Goal: Task Accomplishment & Management: Use online tool/utility

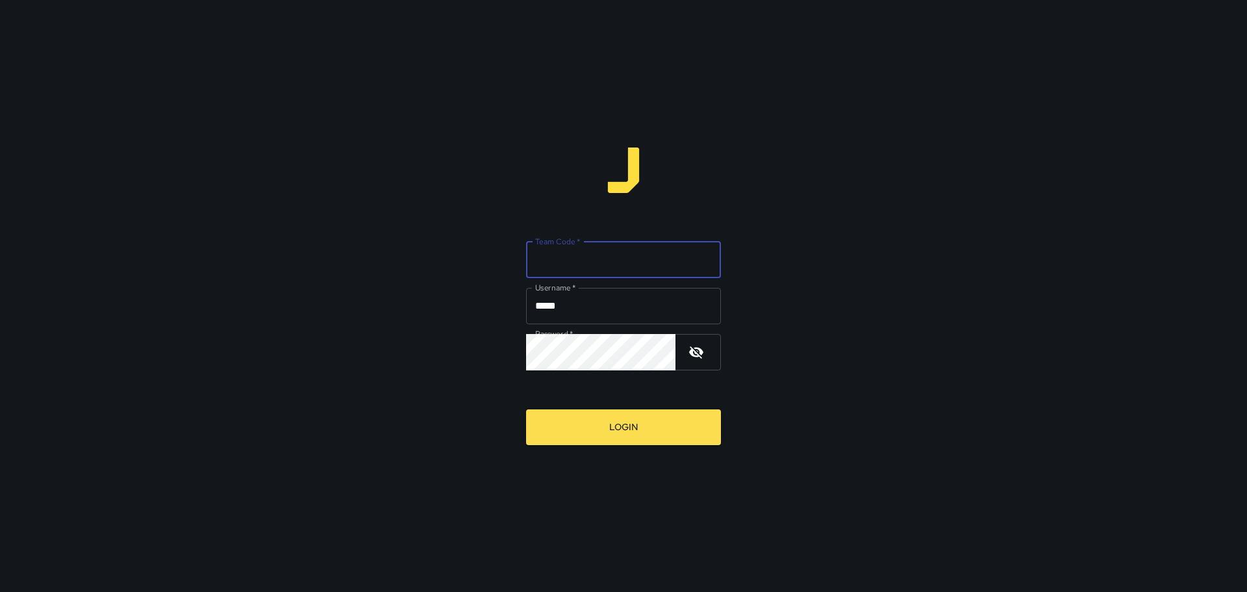
click at [620, 251] on input "Team Code   *" at bounding box center [623, 260] width 195 height 36
type input "****"
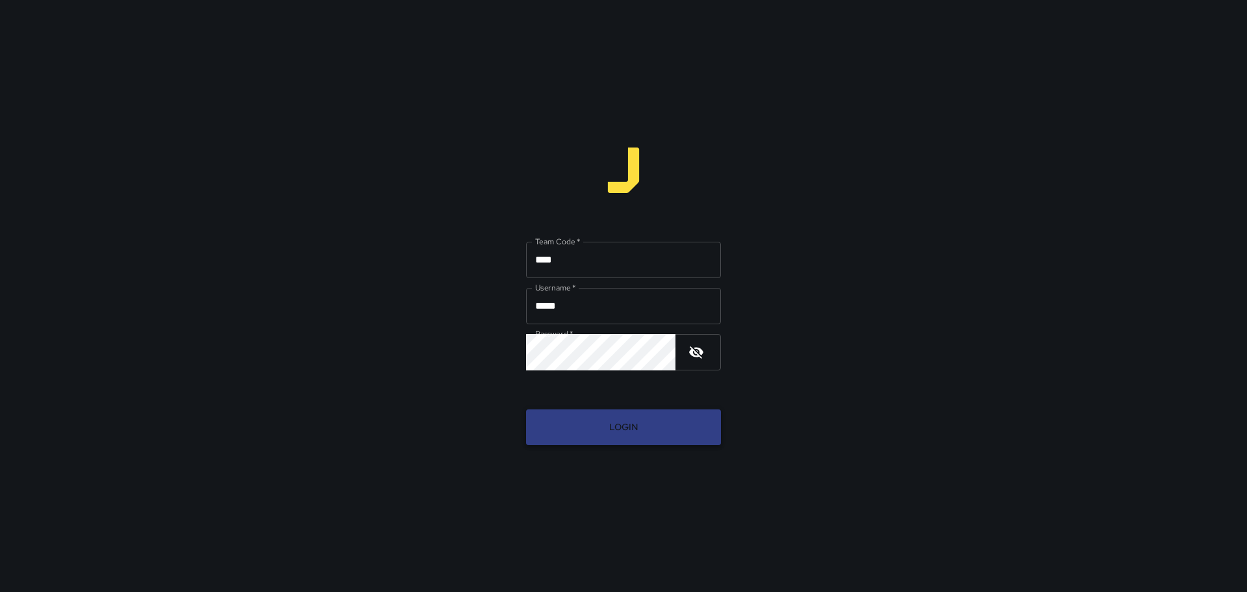
click at [649, 421] on button "Login" at bounding box center [623, 427] width 195 height 36
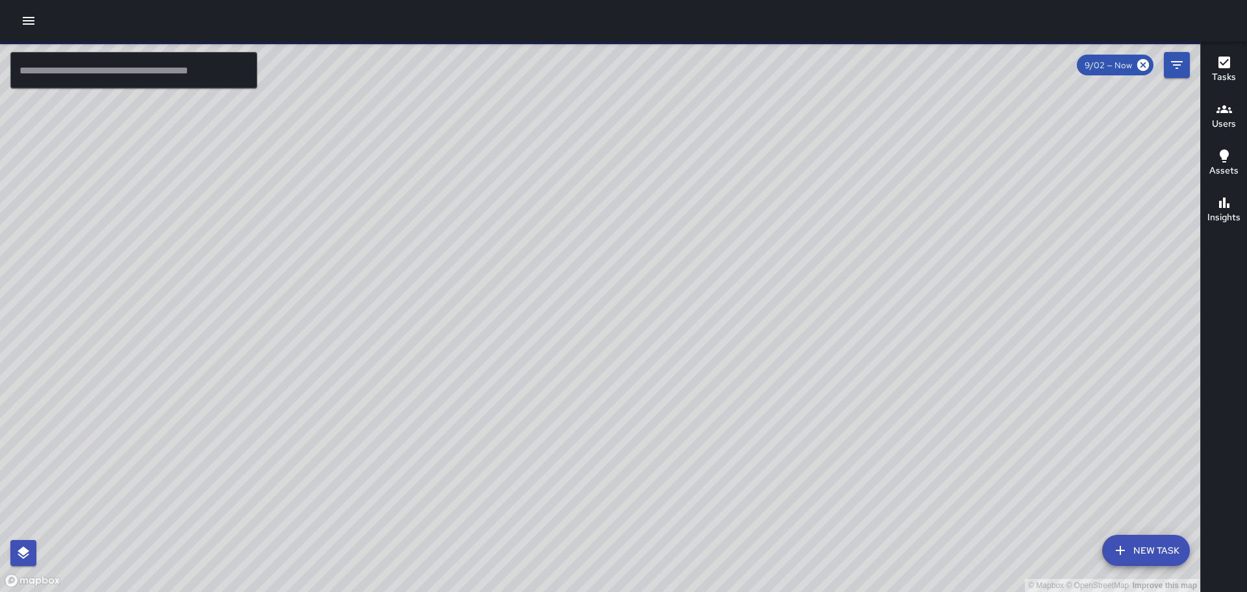
click at [21, 24] on icon "button" at bounding box center [29, 21] width 16 height 16
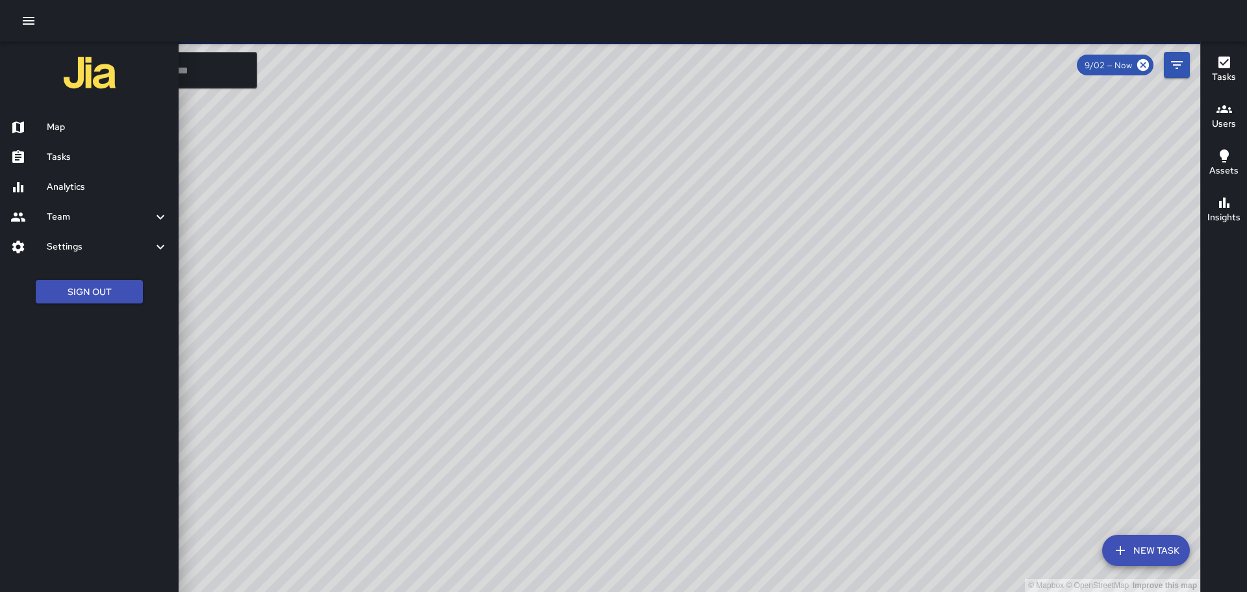
click at [61, 123] on h6 "Map" at bounding box center [107, 127] width 121 height 14
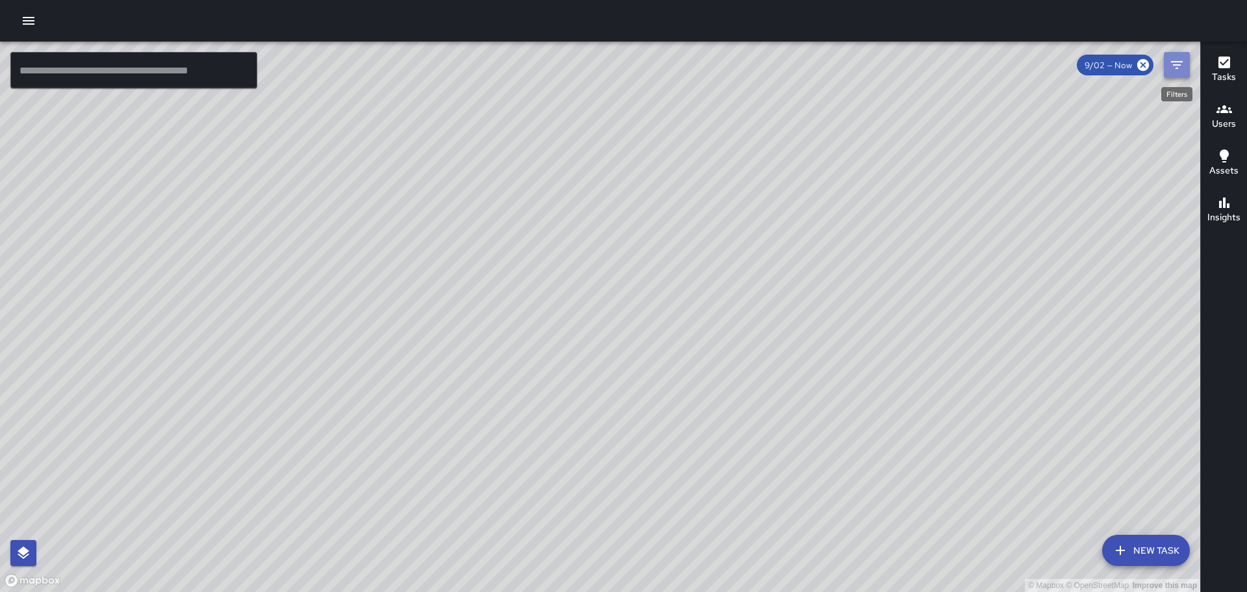
click at [1178, 60] on icon "Filters" at bounding box center [1177, 65] width 16 height 16
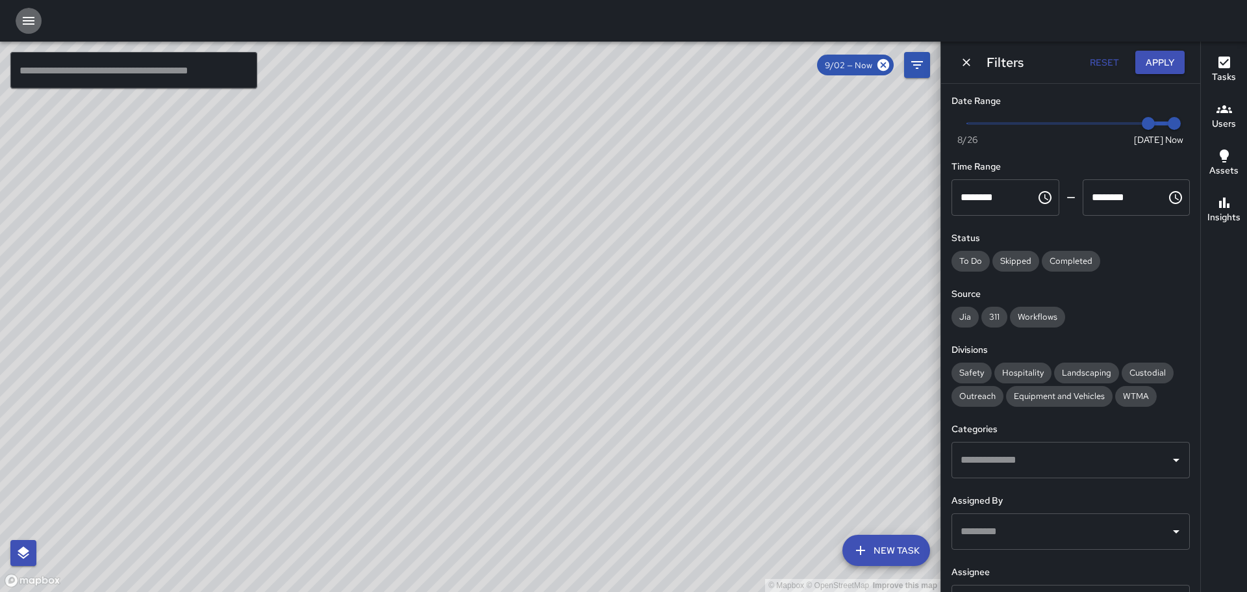
click at [32, 19] on icon "button" at bounding box center [29, 21] width 16 height 16
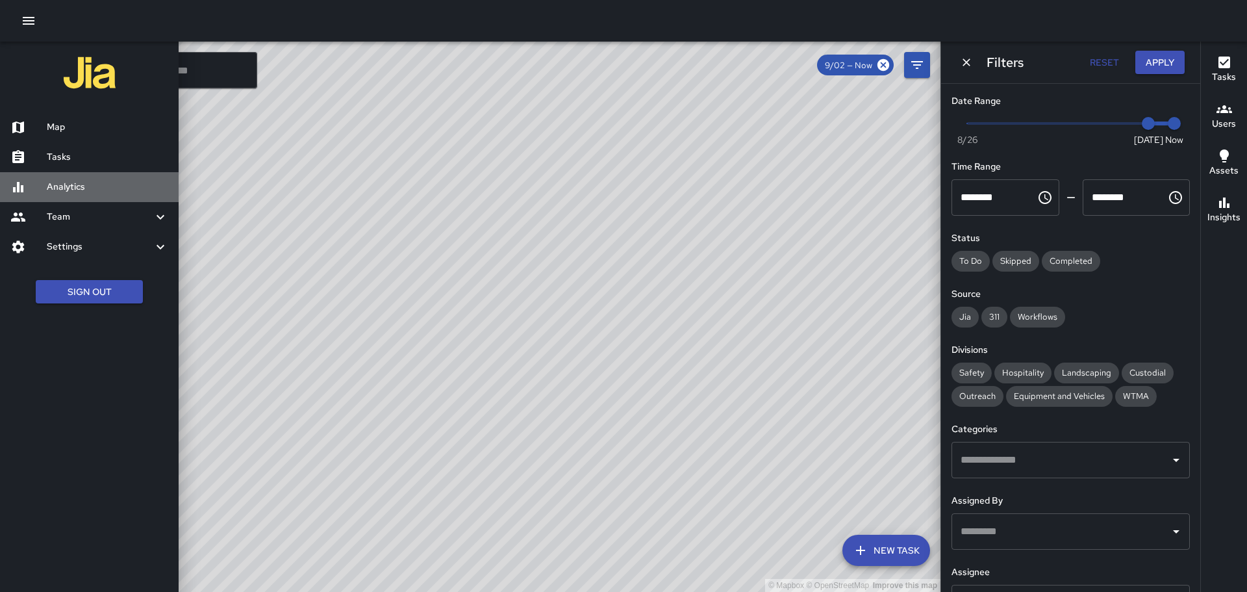
click at [75, 179] on div "Analytics" at bounding box center [89, 187] width 179 height 30
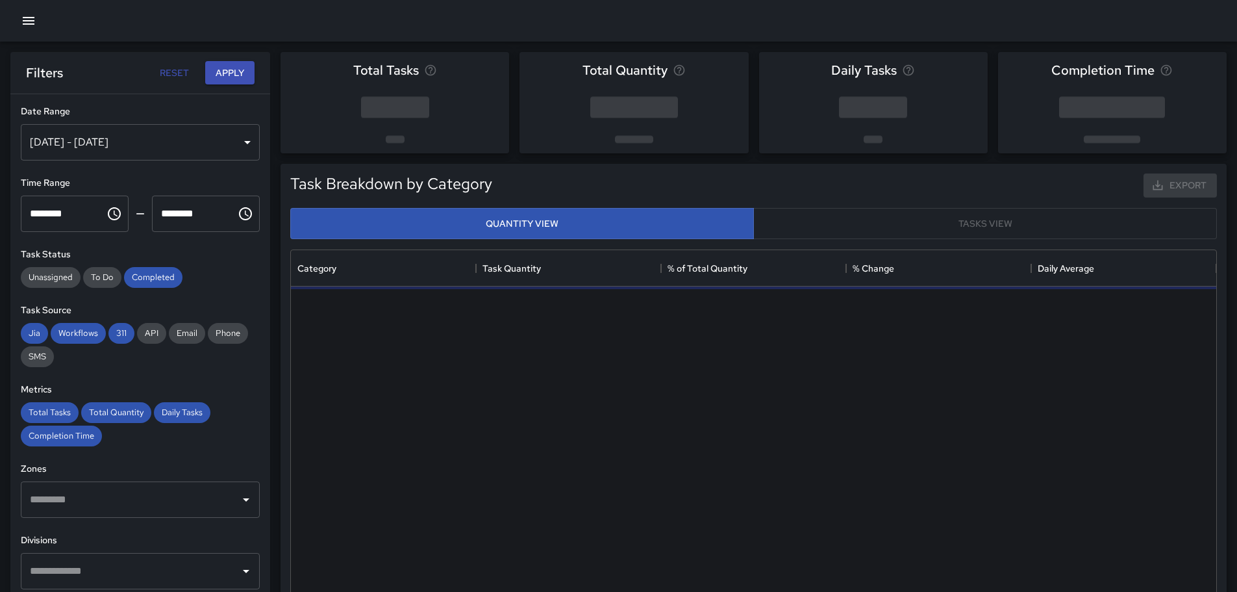
scroll to position [379, 916]
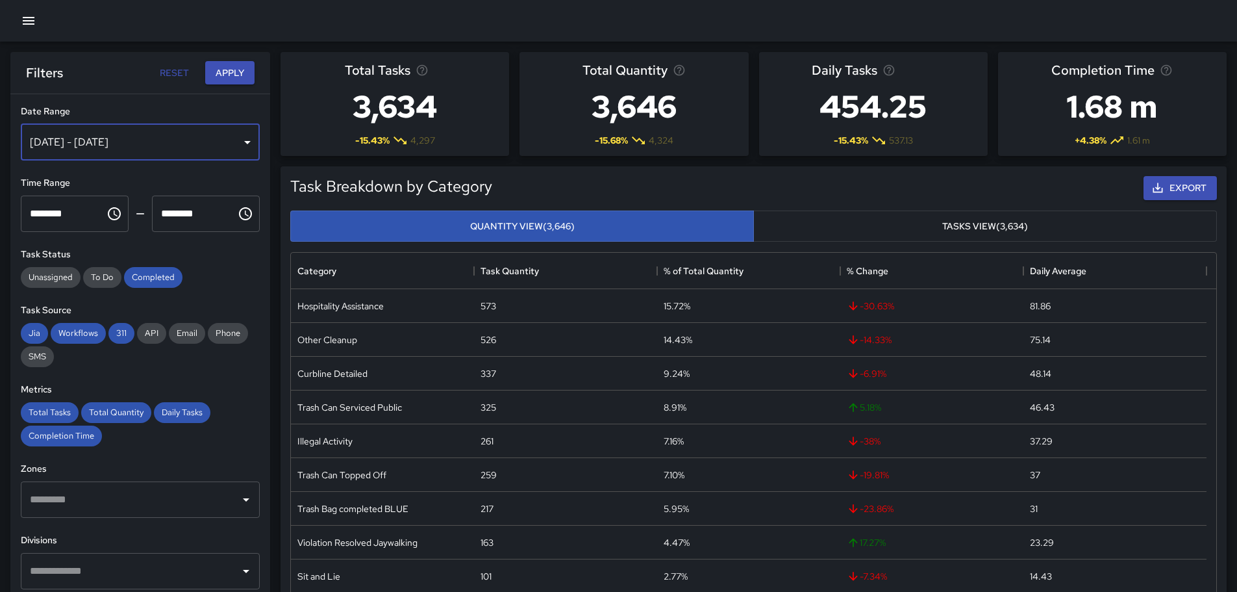
click at [236, 138] on div "[DATE] - [DATE]" at bounding box center [140, 142] width 239 height 36
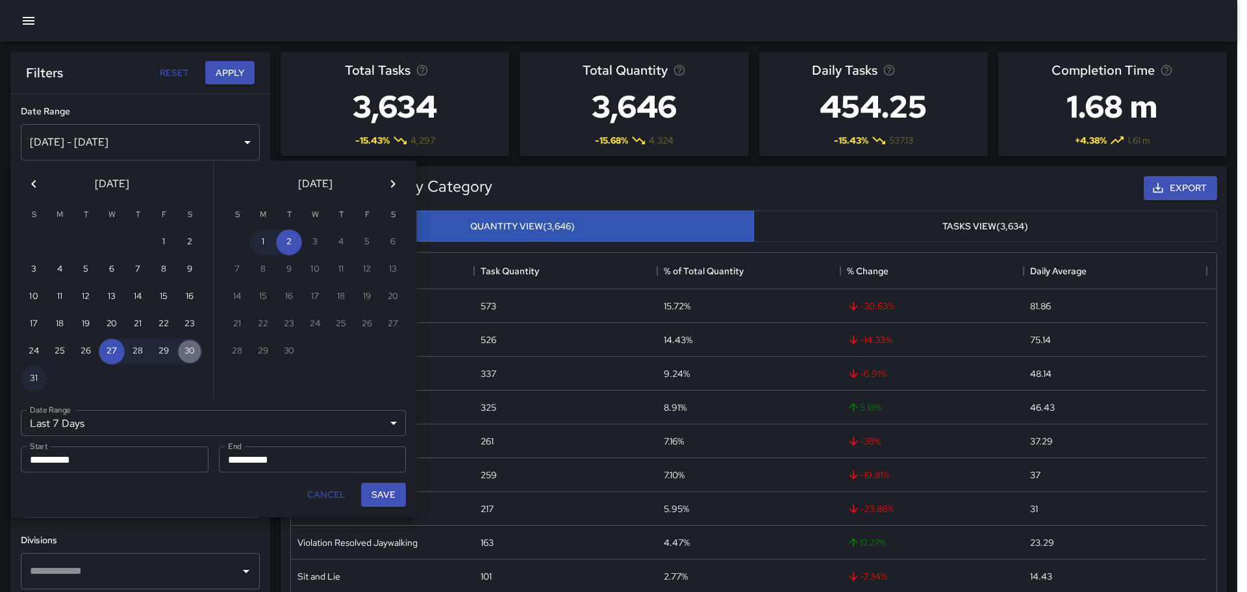
click at [193, 353] on button "30" at bounding box center [190, 351] width 26 height 26
type input "******"
type input "**********"
click at [290, 245] on button "2" at bounding box center [289, 242] width 26 height 26
click at [385, 495] on button "Save" at bounding box center [383, 495] width 45 height 24
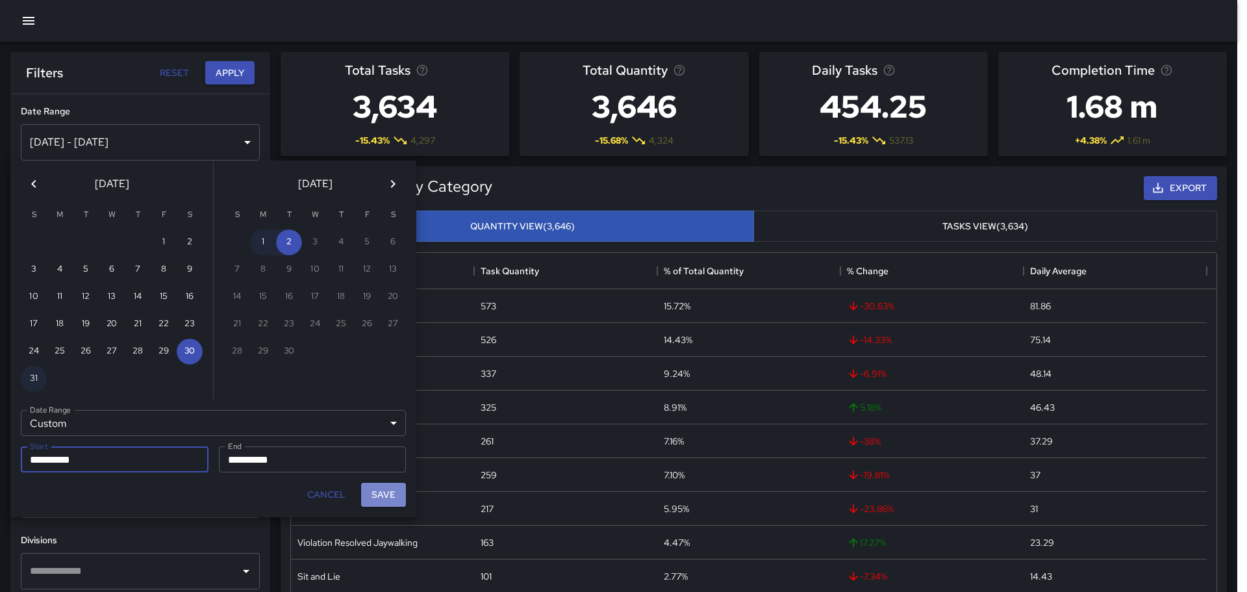
type input "**********"
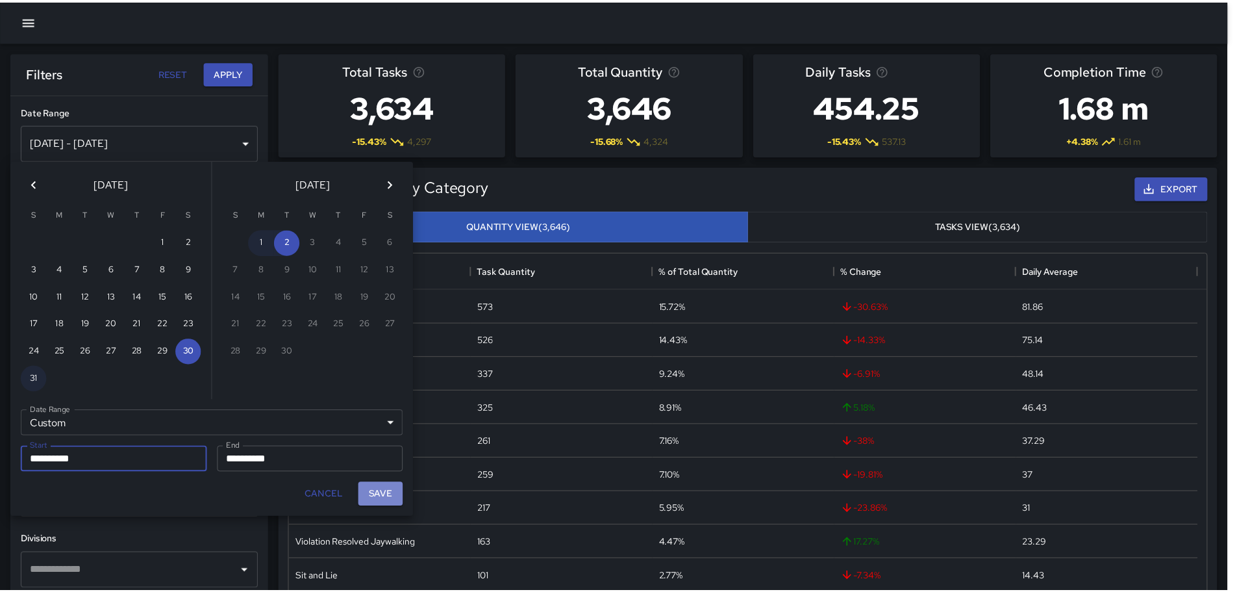
scroll to position [10, 10]
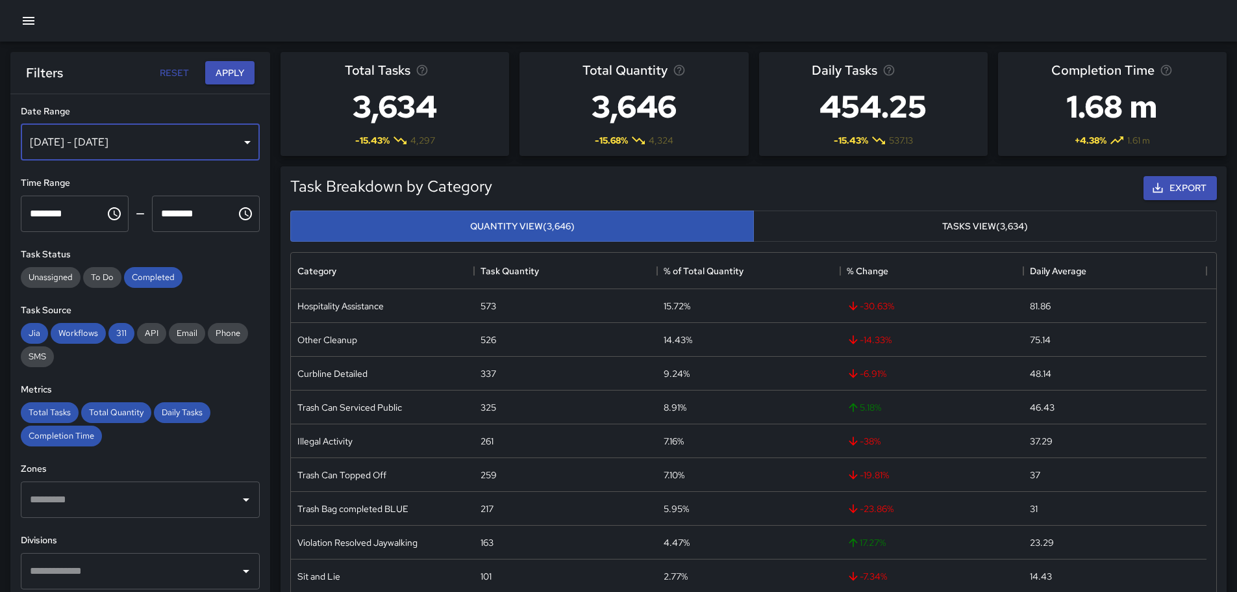
click at [244, 140] on div "[DATE] - [DATE]" at bounding box center [140, 142] width 239 height 36
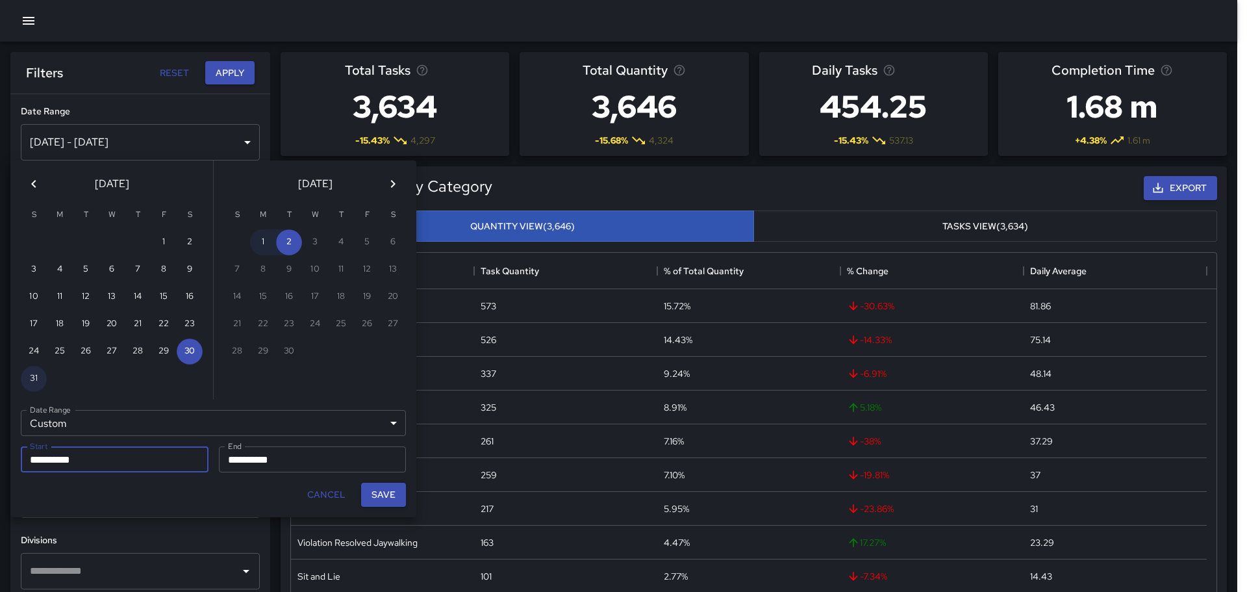
click at [31, 375] on button "31" at bounding box center [34, 379] width 26 height 26
type input "**********"
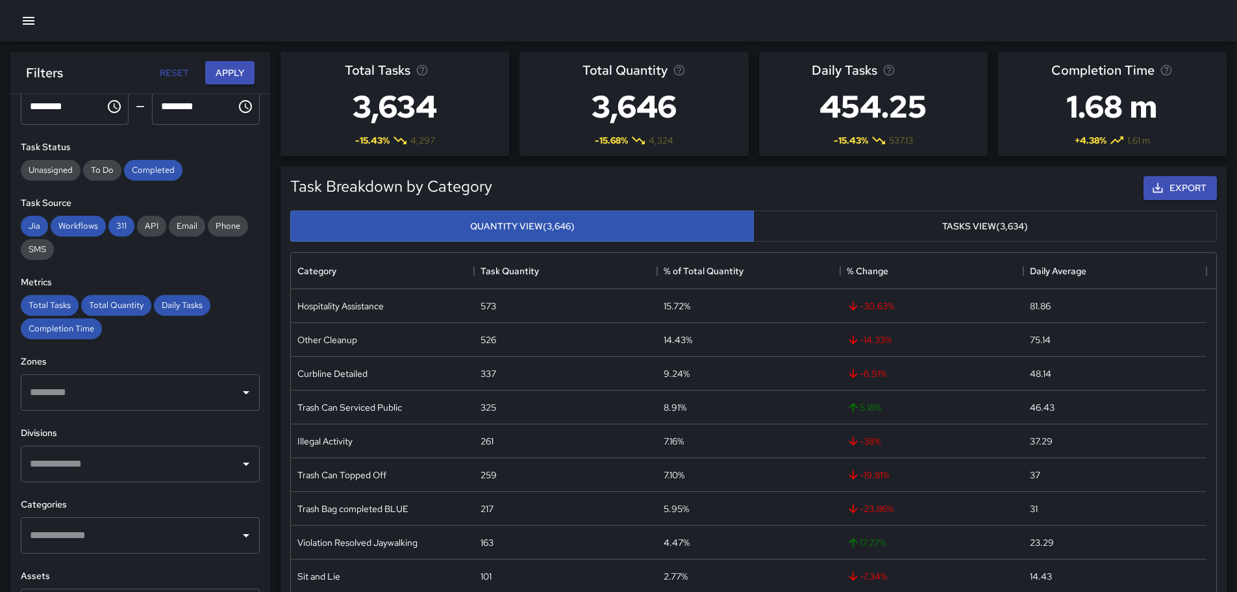
scroll to position [130, 0]
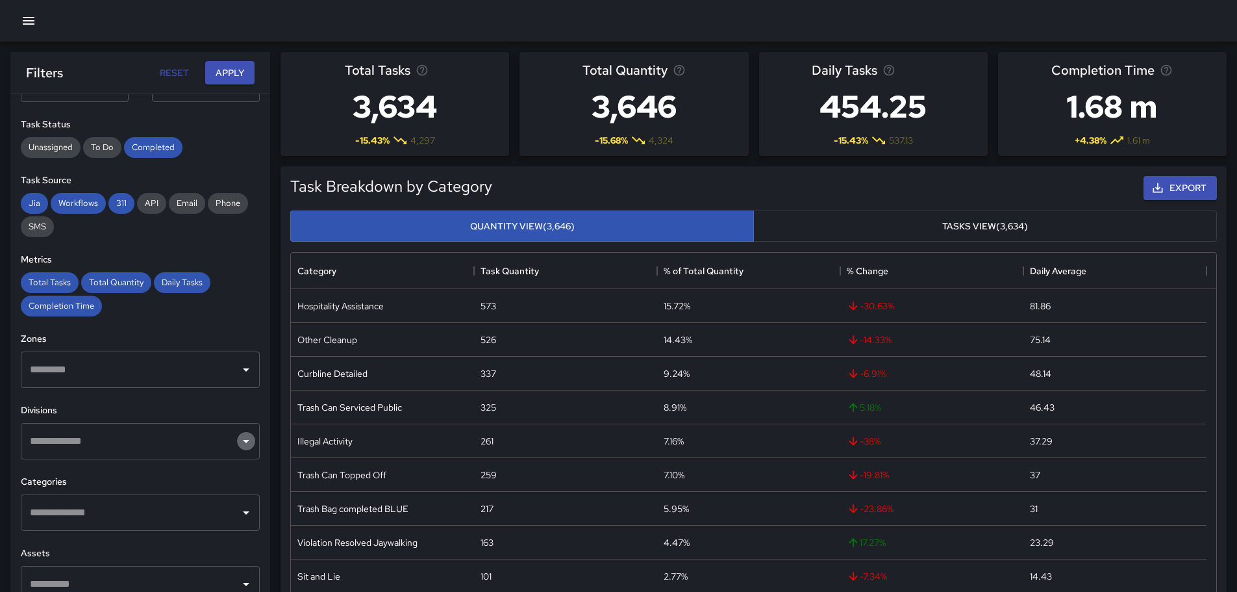
click at [238, 441] on icon "Open" at bounding box center [246, 441] width 16 height 16
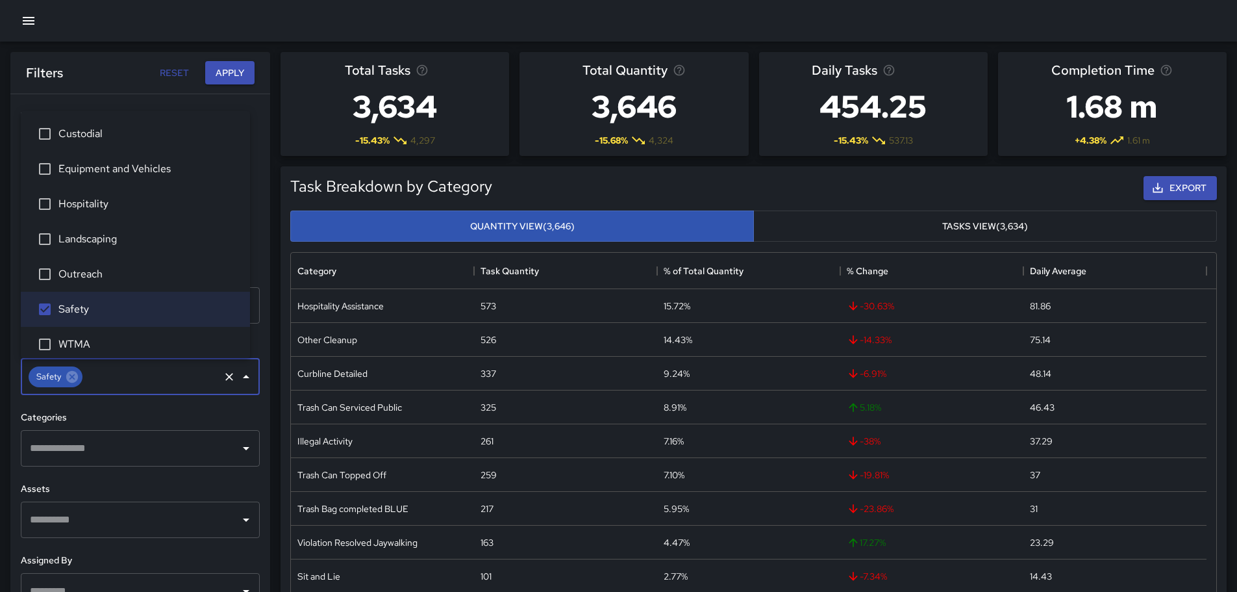
scroll to position [195, 0]
click at [238, 443] on icon "Open" at bounding box center [246, 448] width 16 height 16
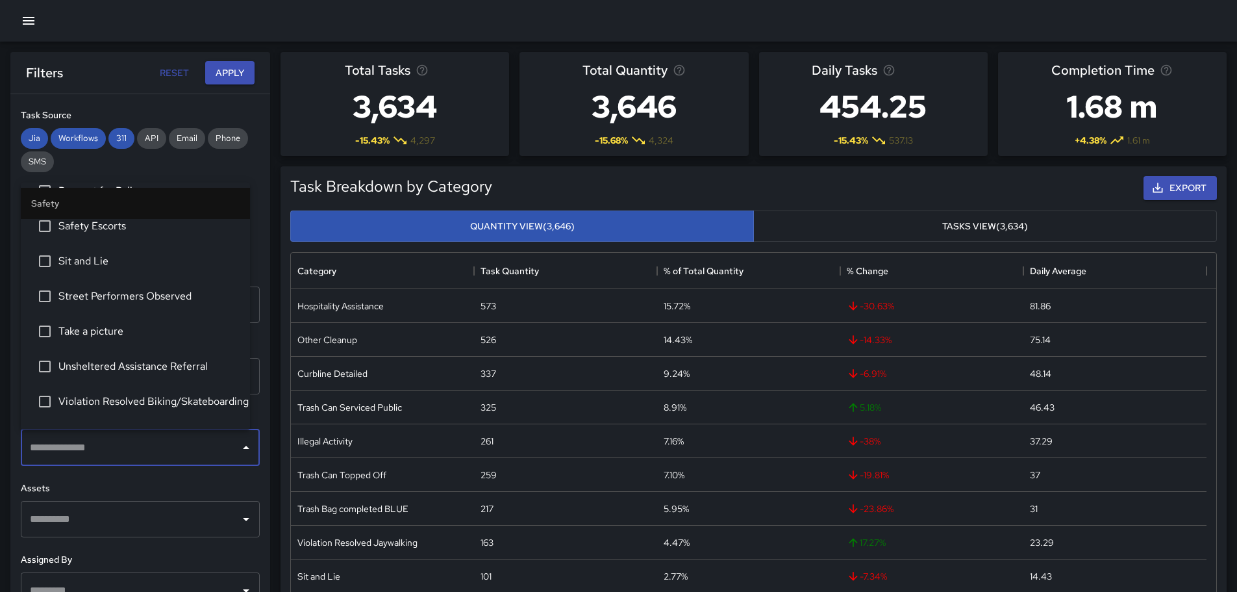
scroll to position [582, 0]
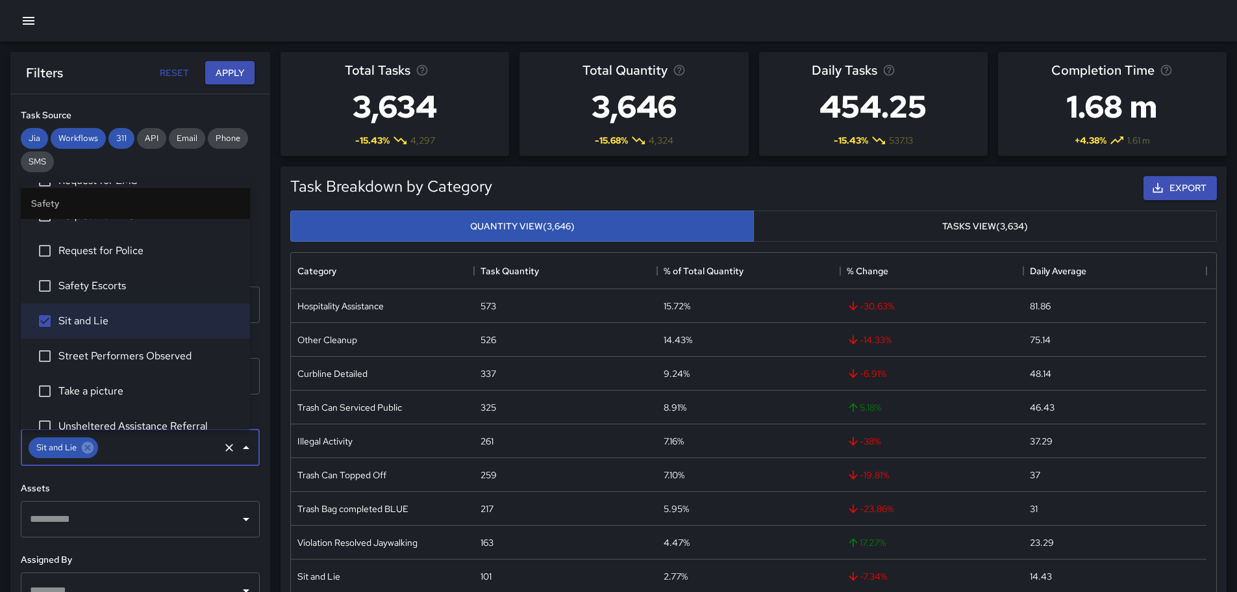
click at [243, 446] on icon "Close" at bounding box center [246, 447] width 6 height 3
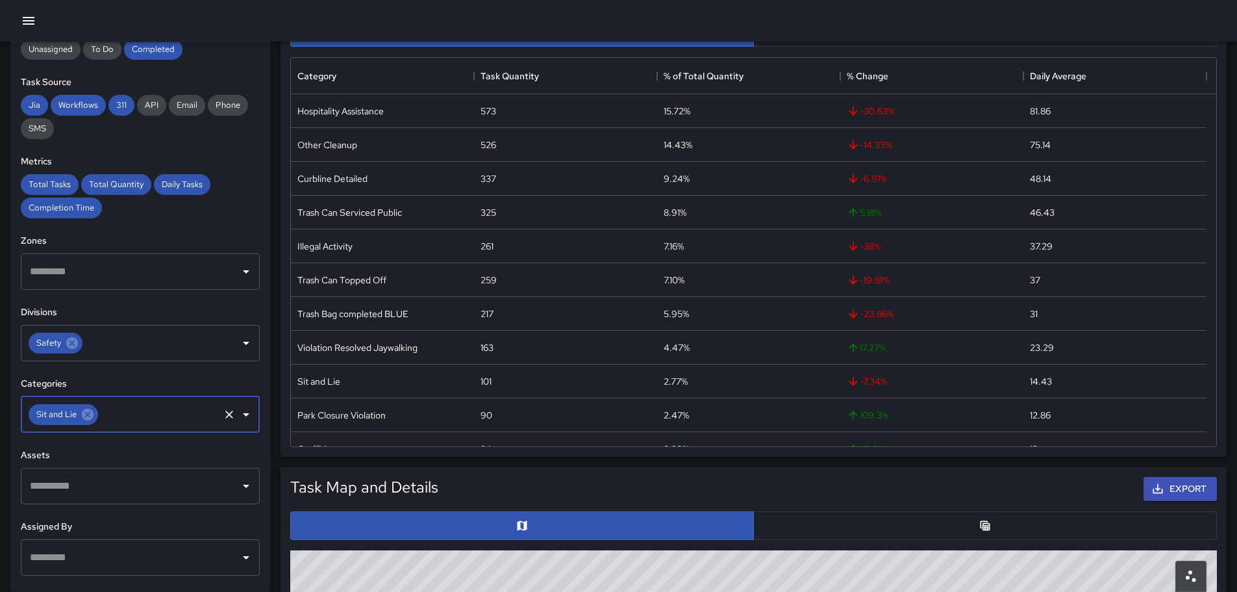
scroll to position [153, 0]
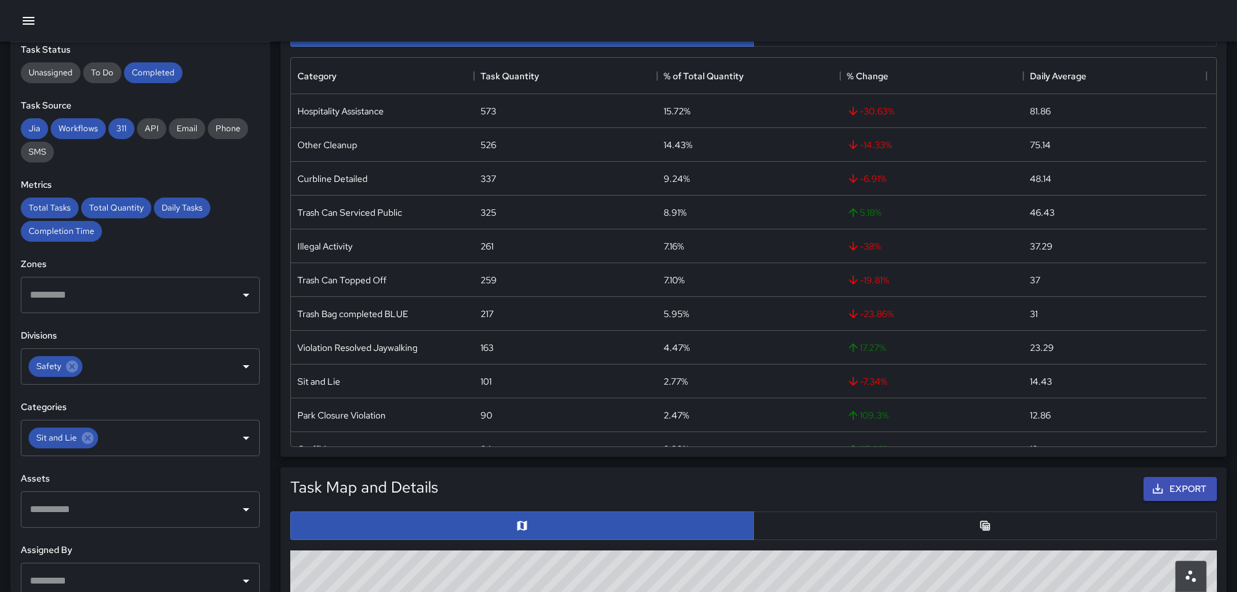
drag, startPoint x: 284, startPoint y: 175, endPoint x: 286, endPoint y: 163, distance: 12.5
click at [286, 163] on div "Task Breakdown by Category Export Quantity View (3,646) Tasks View (3,634) Cate…" at bounding box center [754, 213] width 946 height 485
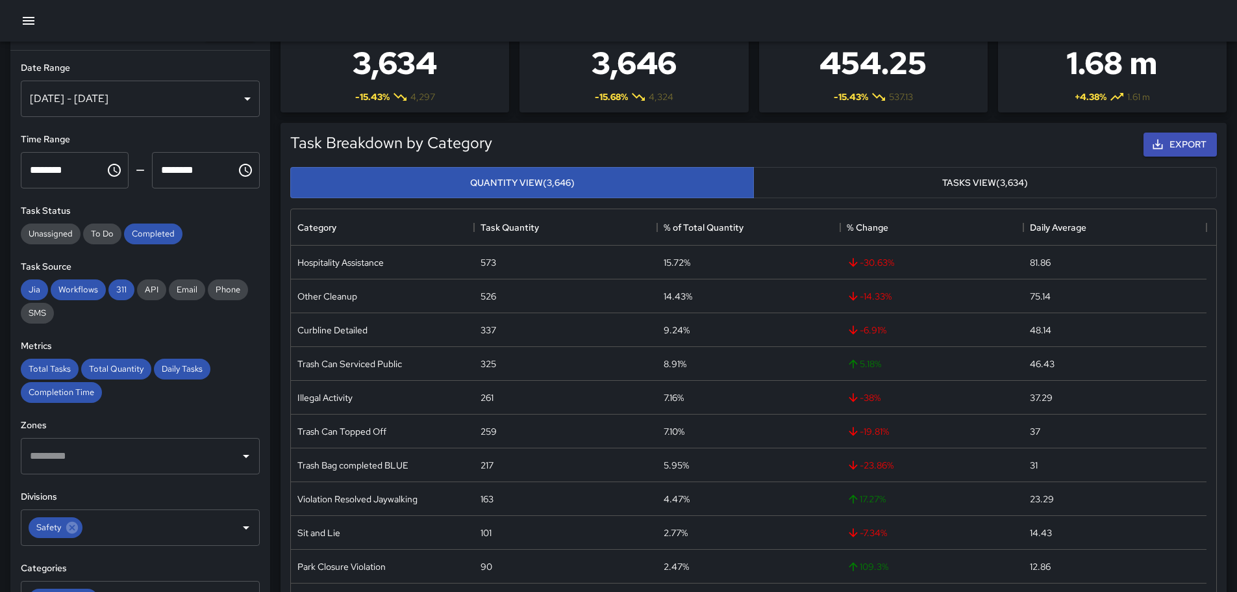
scroll to position [0, 0]
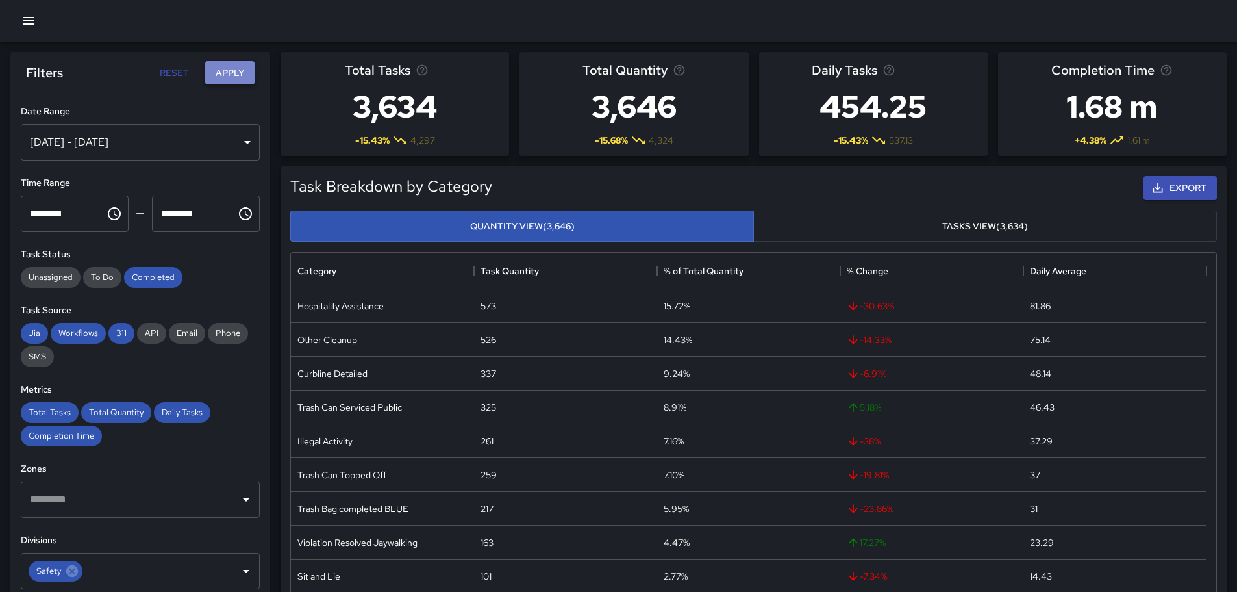
click at [225, 71] on button "Apply" at bounding box center [229, 73] width 49 height 24
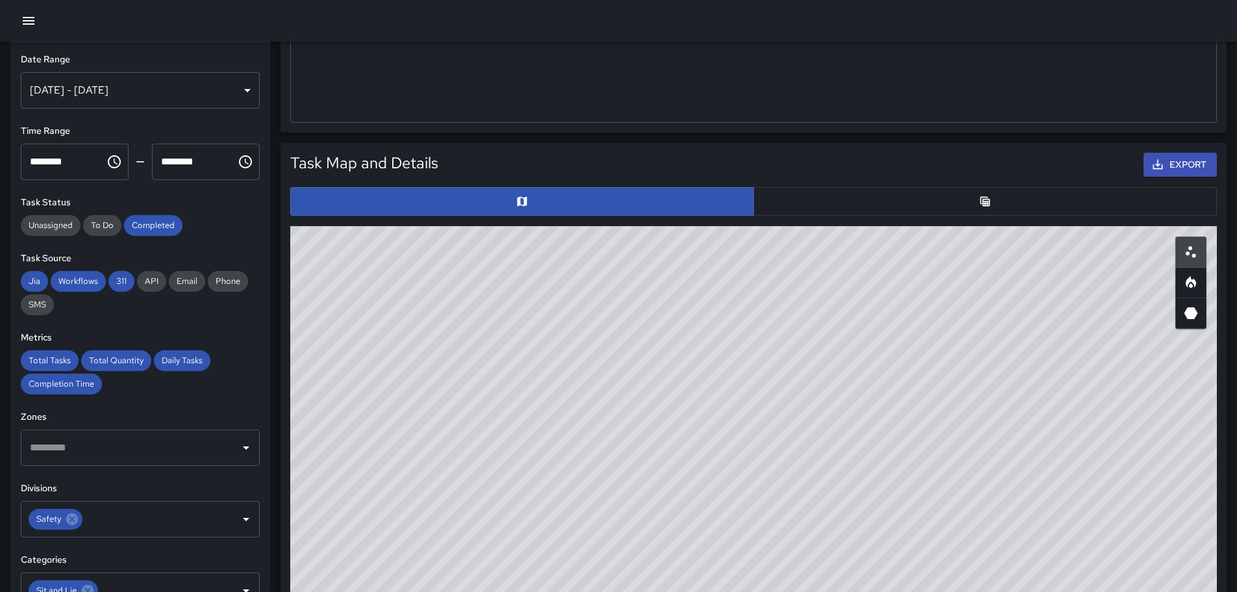
scroll to position [520, 0]
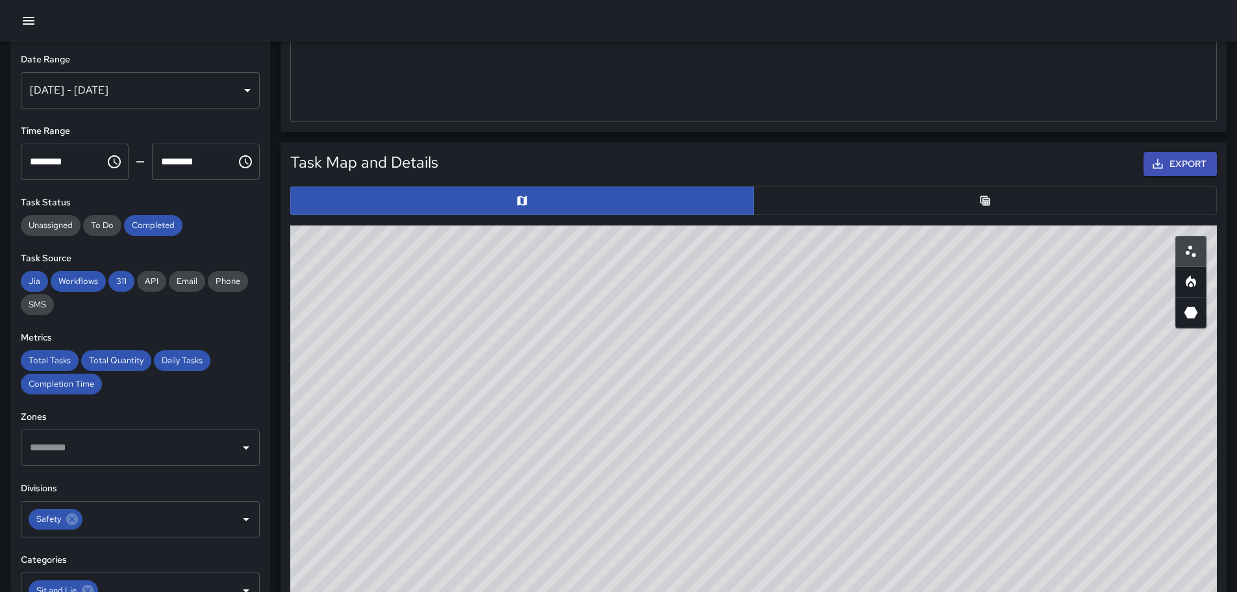
click at [993, 203] on button "button" at bounding box center [985, 200] width 464 height 29
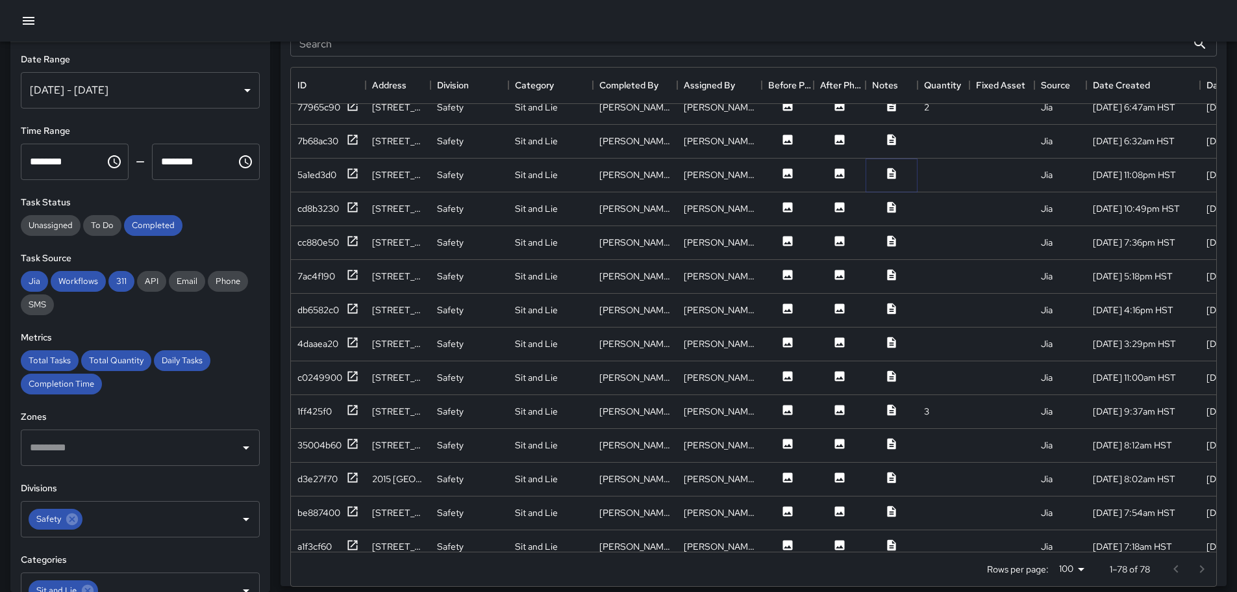
click at [894, 171] on icon at bounding box center [891, 173] width 13 height 13
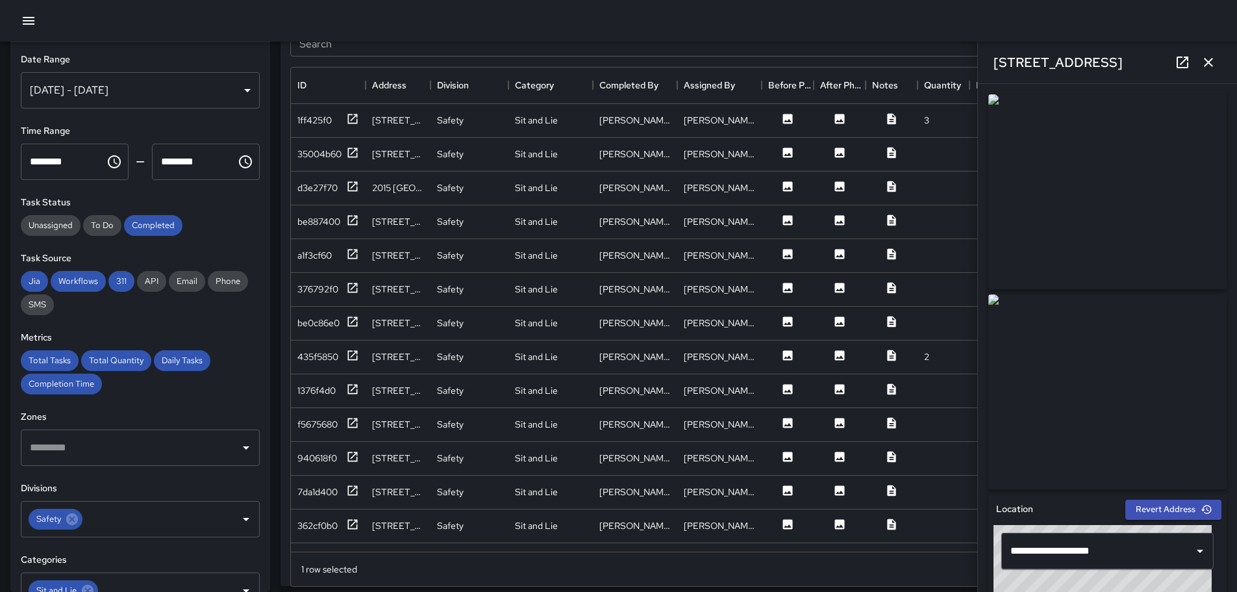
scroll to position [875, 0]
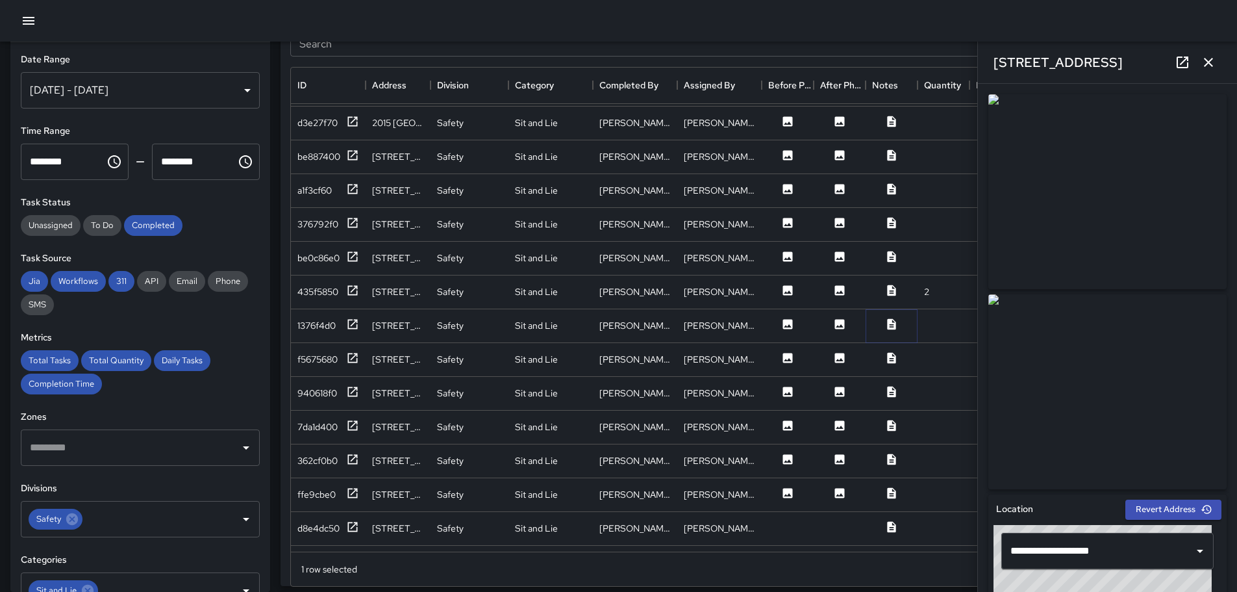
click at [891, 325] on icon at bounding box center [891, 323] width 8 height 11
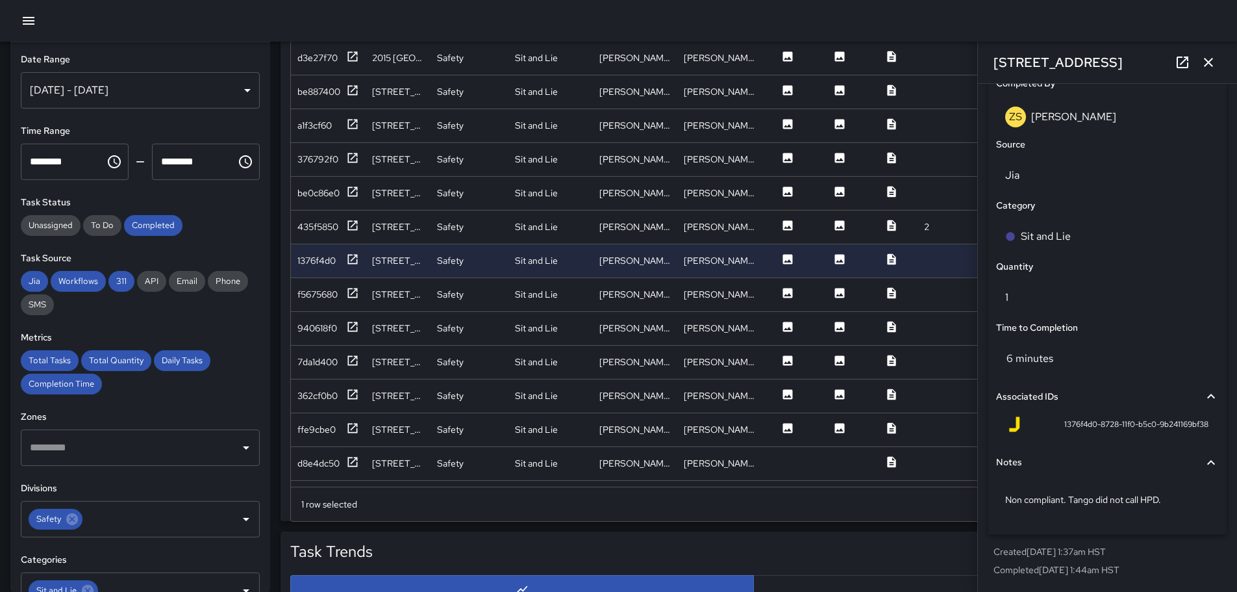
click at [1203, 458] on icon at bounding box center [1211, 463] width 16 height 16
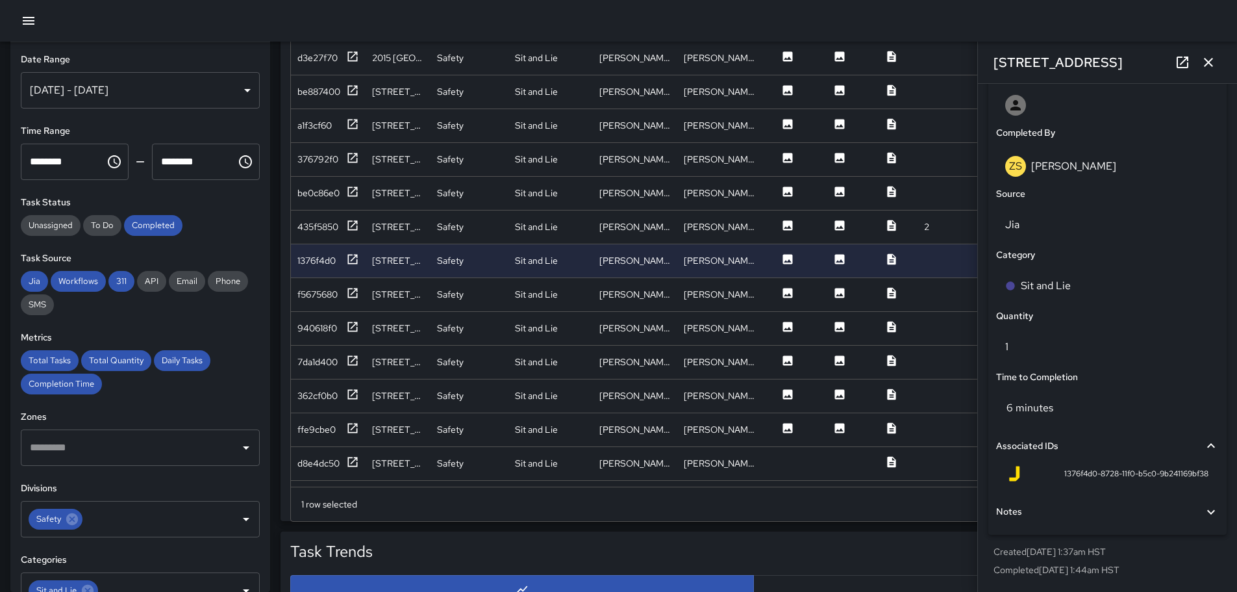
scroll to position [762, 0]
click at [1203, 507] on icon at bounding box center [1211, 512] width 16 height 16
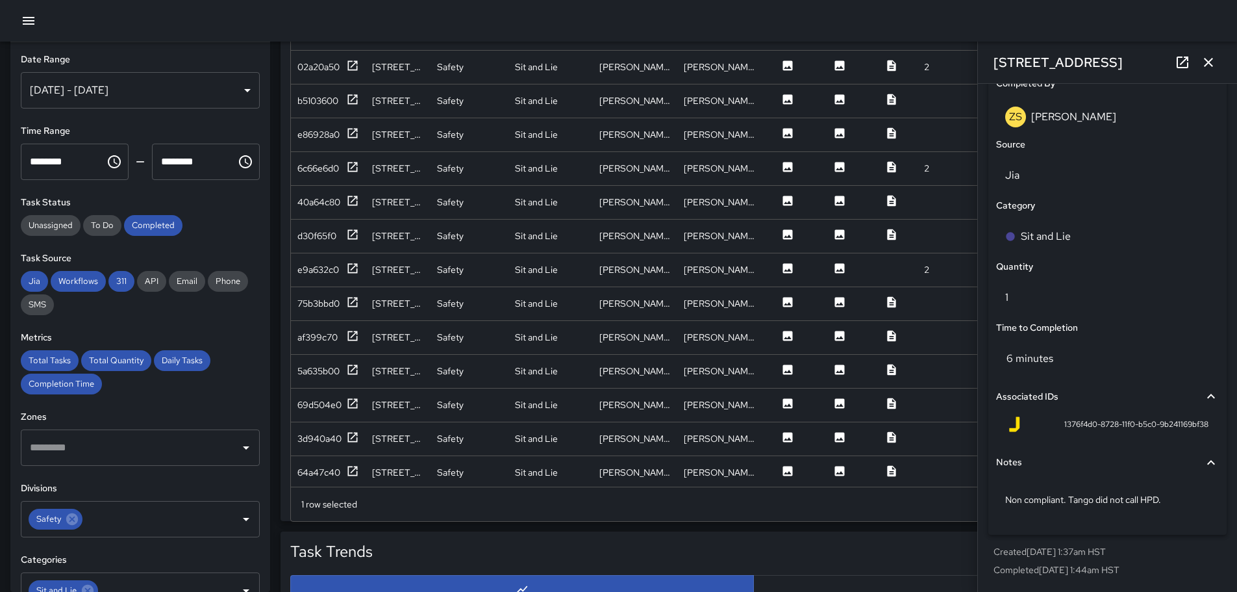
scroll to position [1720, 0]
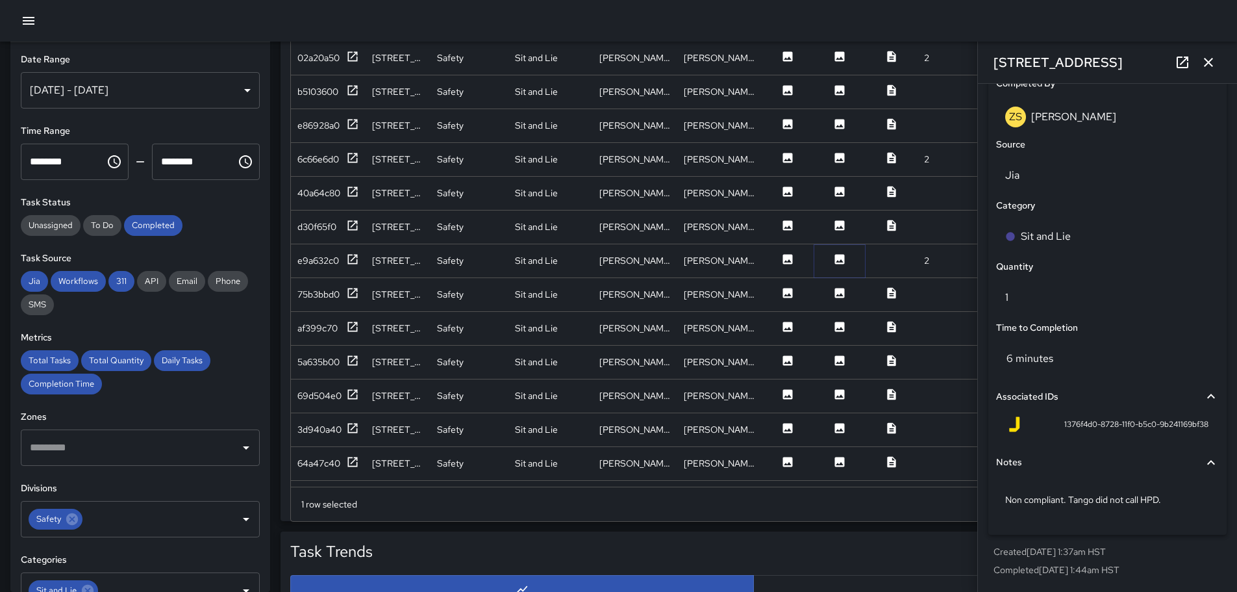
click at [844, 257] on icon at bounding box center [840, 259] width 10 height 10
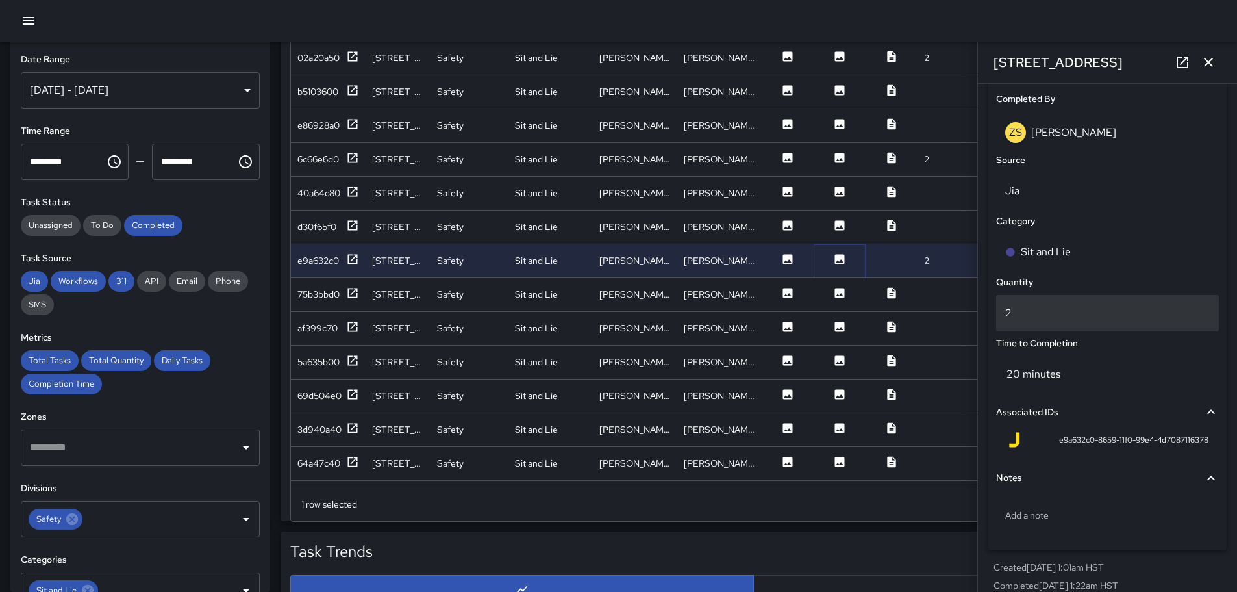
scroll to position [812, 0]
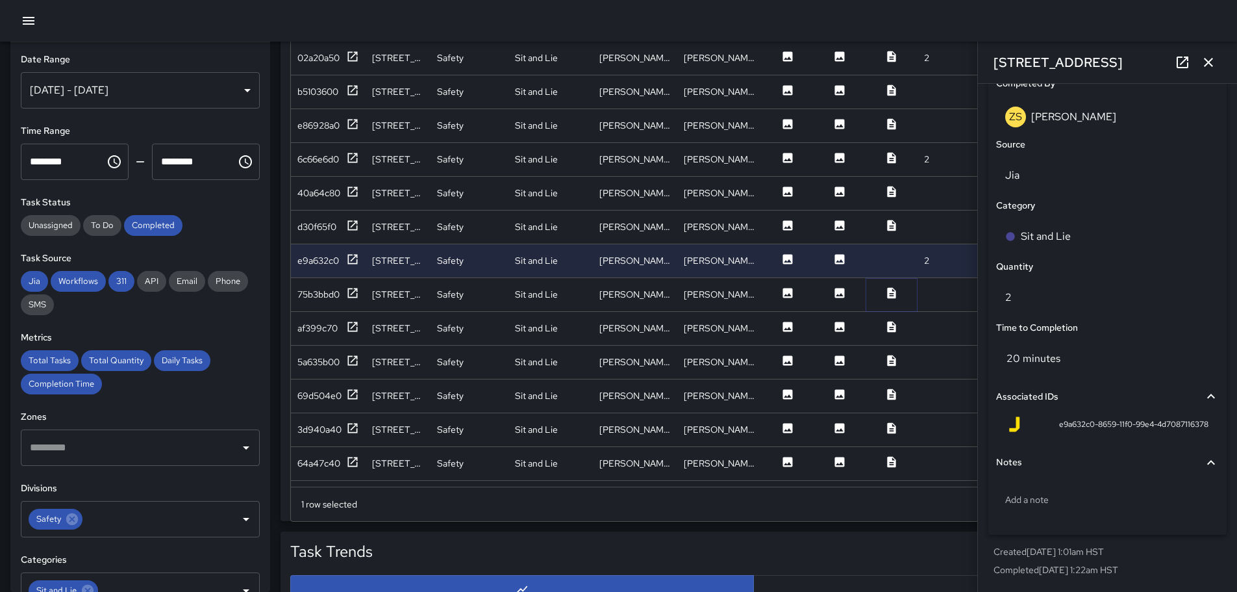
click at [890, 294] on icon at bounding box center [891, 292] width 13 height 13
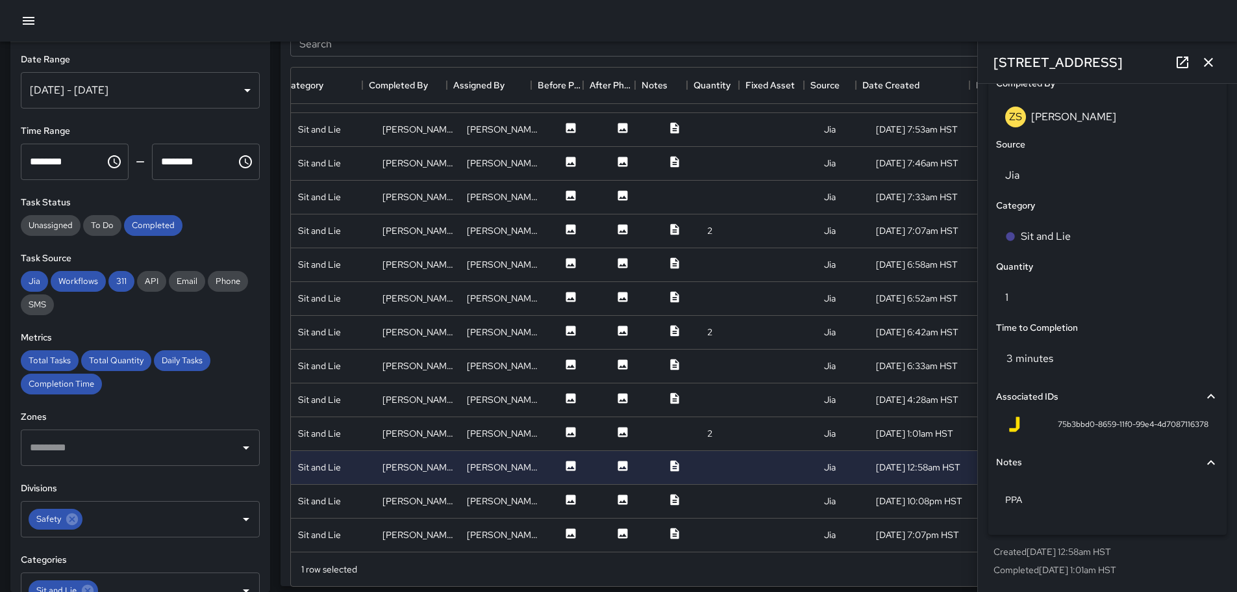
scroll to position [1612, 237]
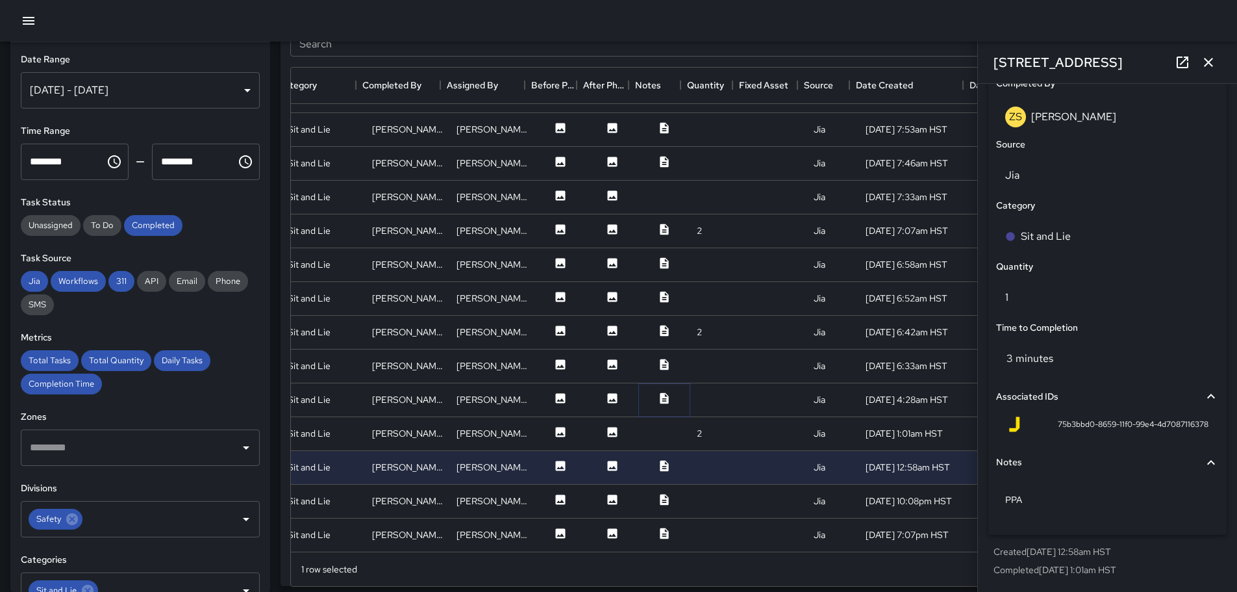
click at [660, 397] on icon at bounding box center [664, 397] width 8 height 11
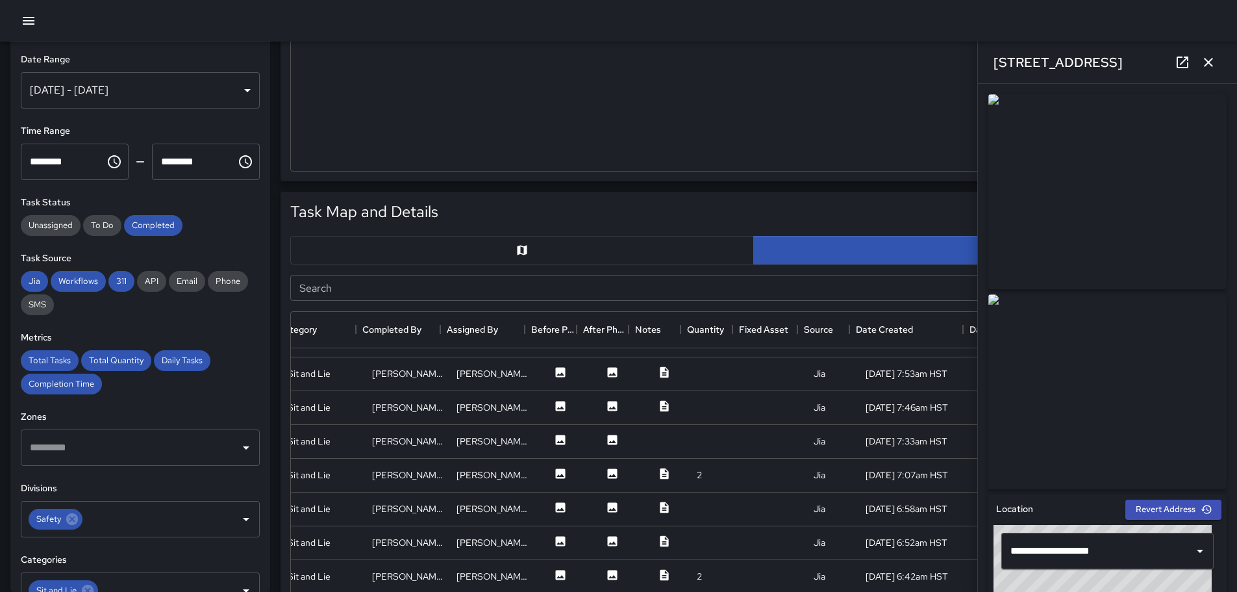
scroll to position [500, 0]
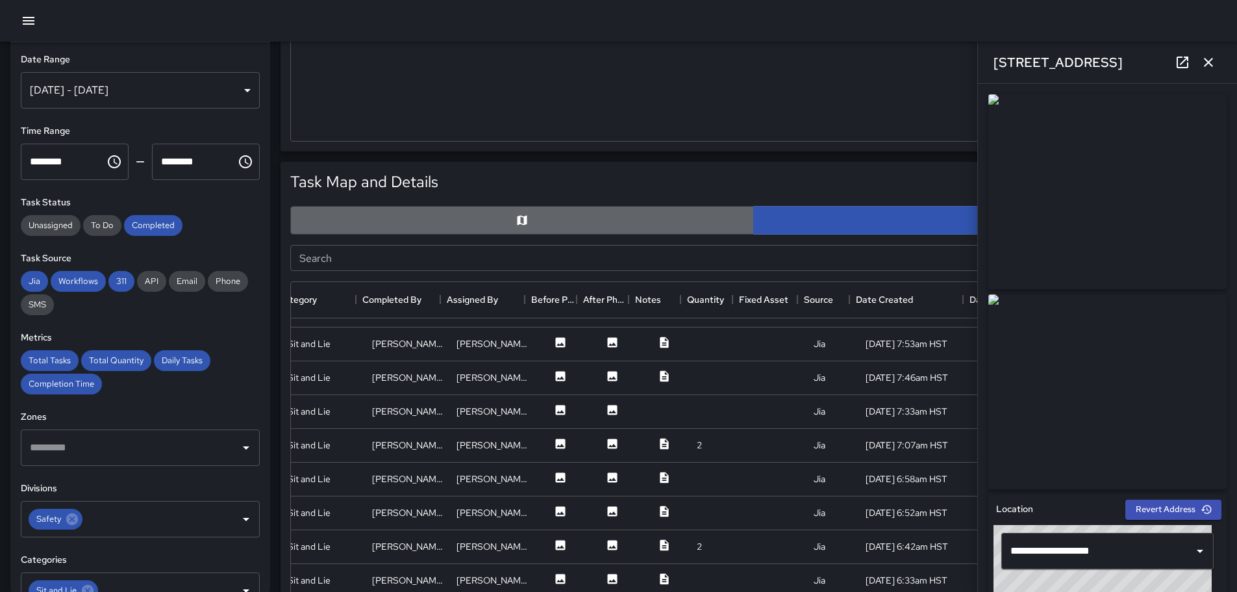
click at [492, 219] on button "button" at bounding box center [522, 220] width 464 height 29
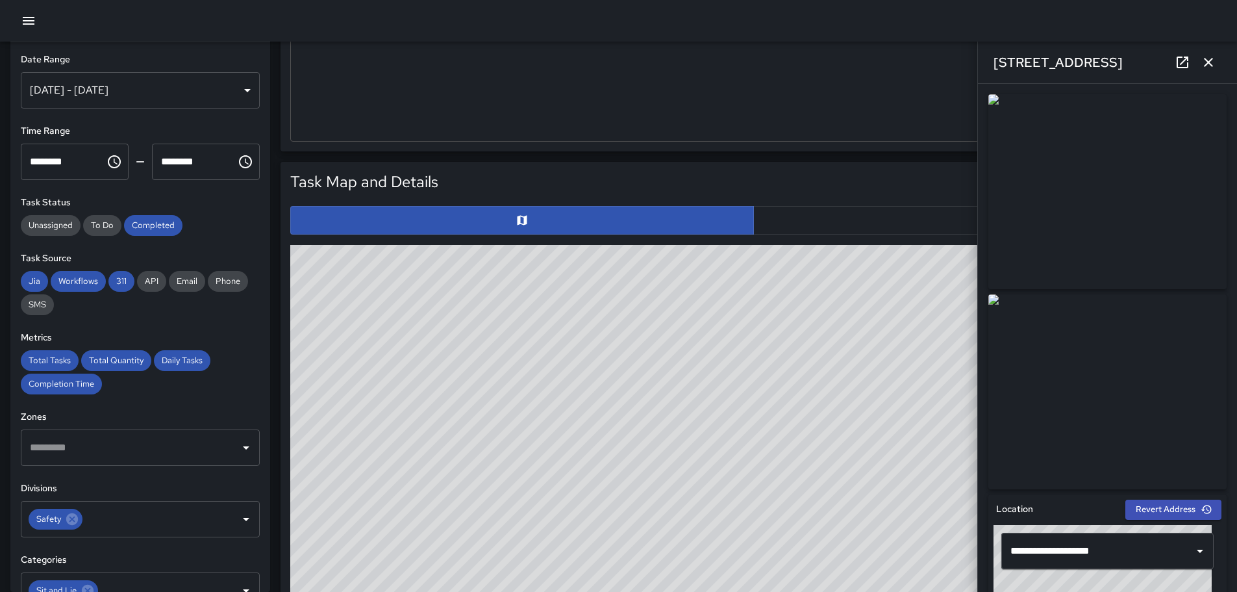
drag, startPoint x: 826, startPoint y: 508, endPoint x: 722, endPoint y: 335, distance: 201.9
click at [722, 335] on div "© Mapbox © OpenStreetMap Improve this map" at bounding box center [753, 505] width 927 height 520
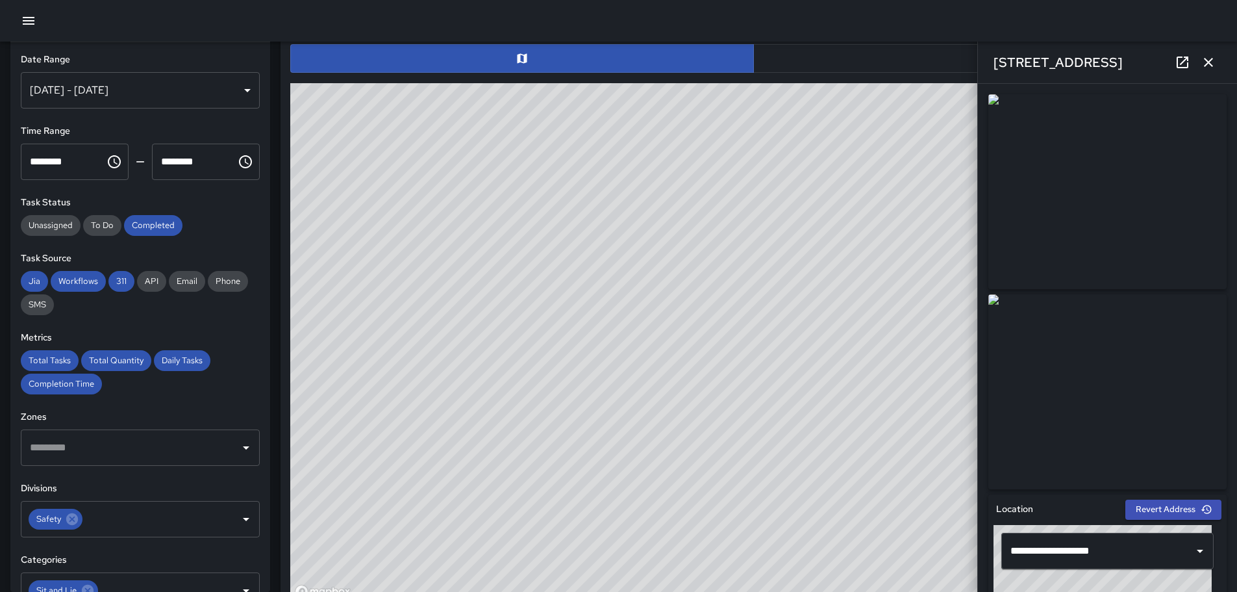
scroll to position [687, 0]
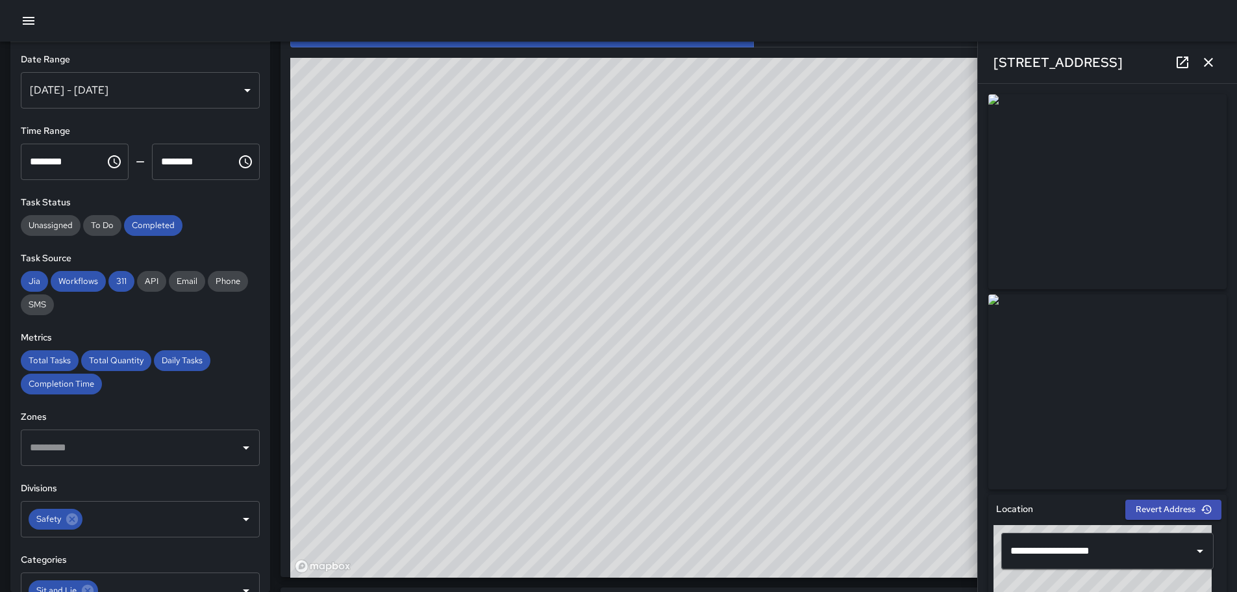
click at [1216, 60] on button "button" at bounding box center [1209, 62] width 26 height 26
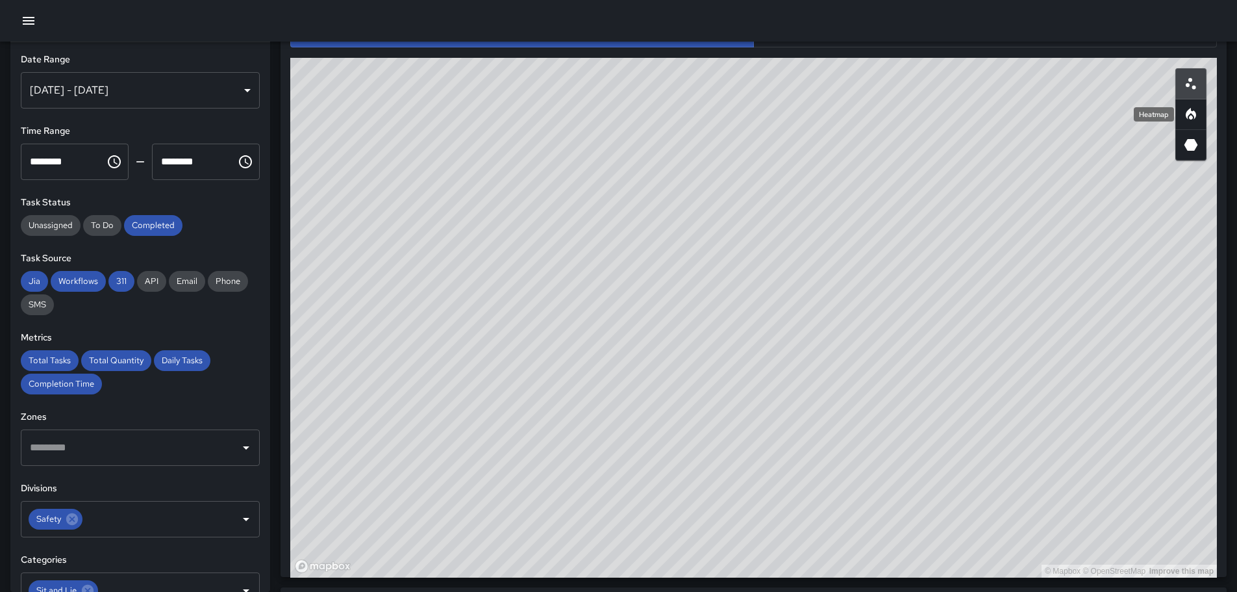
click at [1192, 113] on icon "Heatmap" at bounding box center [1191, 114] width 10 height 12
click at [1195, 147] on icon "3D Heatmap" at bounding box center [1192, 145] width 14 height 12
click at [1192, 112] on icon "Heatmap" at bounding box center [1191, 114] width 10 height 12
drag, startPoint x: 1085, startPoint y: 425, endPoint x: 865, endPoint y: 277, distance: 265.1
click at [865, 277] on div "© Mapbox © OpenStreetMap Improve this map" at bounding box center [753, 318] width 927 height 520
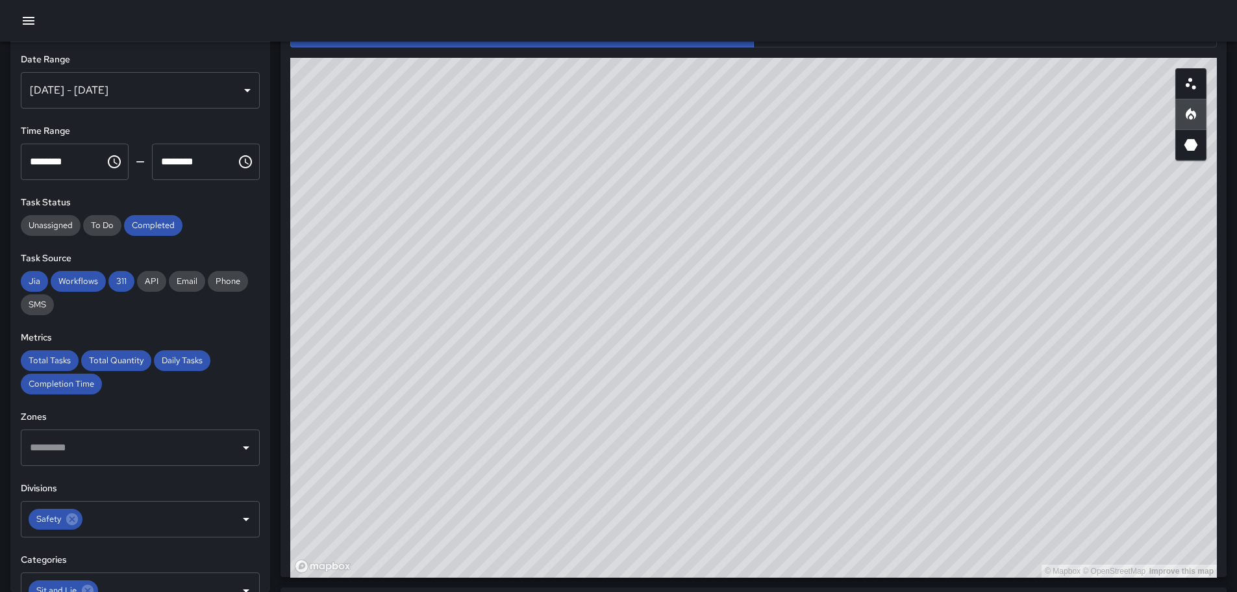
drag, startPoint x: 1089, startPoint y: 388, endPoint x: 799, endPoint y: 205, distance: 342.3
click at [801, 206] on div "© Mapbox © OpenStreetMap Improve this map" at bounding box center [753, 318] width 927 height 520
drag, startPoint x: 659, startPoint y: 288, endPoint x: 926, endPoint y: 296, distance: 267.7
click at [926, 296] on div "© Mapbox © OpenStreetMap Improve this map" at bounding box center [753, 318] width 927 height 520
drag, startPoint x: 825, startPoint y: 268, endPoint x: 860, endPoint y: 323, distance: 65.7
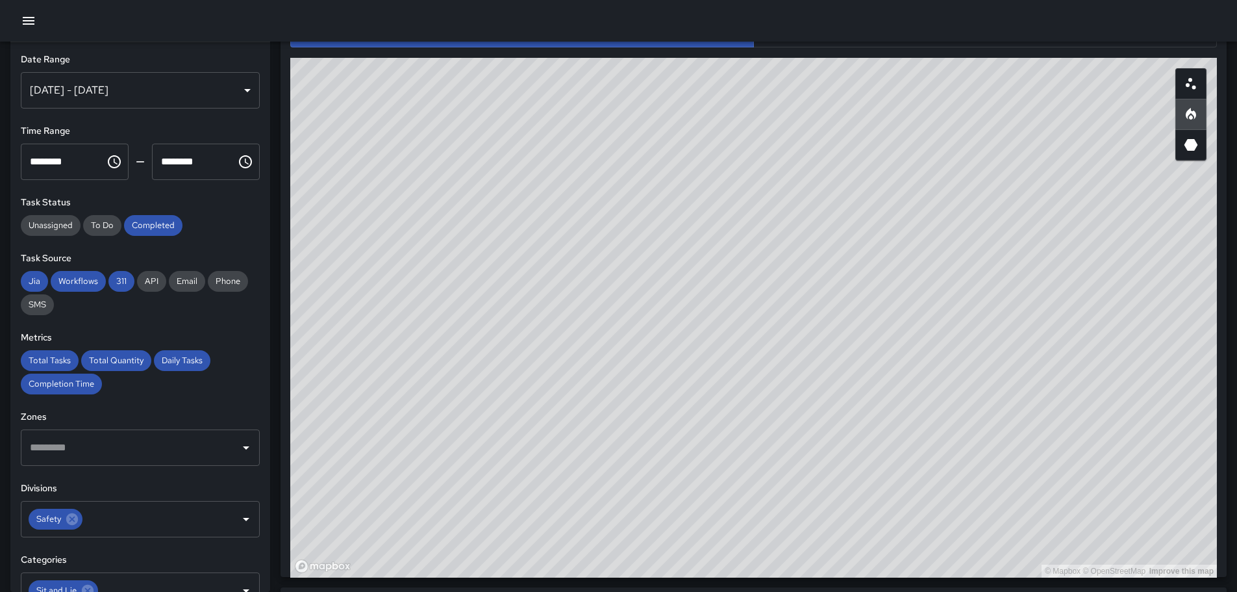
click at [860, 323] on div "© Mapbox © OpenStreetMap Improve this map" at bounding box center [753, 318] width 927 height 520
drag, startPoint x: 901, startPoint y: 232, endPoint x: 823, endPoint y: 408, distance: 192.5
click at [825, 410] on div "© Mapbox © OpenStreetMap Improve this map" at bounding box center [753, 318] width 927 height 520
drag, startPoint x: 1130, startPoint y: 233, endPoint x: 1042, endPoint y: 288, distance: 103.8
click at [1042, 288] on div "© Mapbox © OpenStreetMap Improve this map" at bounding box center [753, 318] width 927 height 520
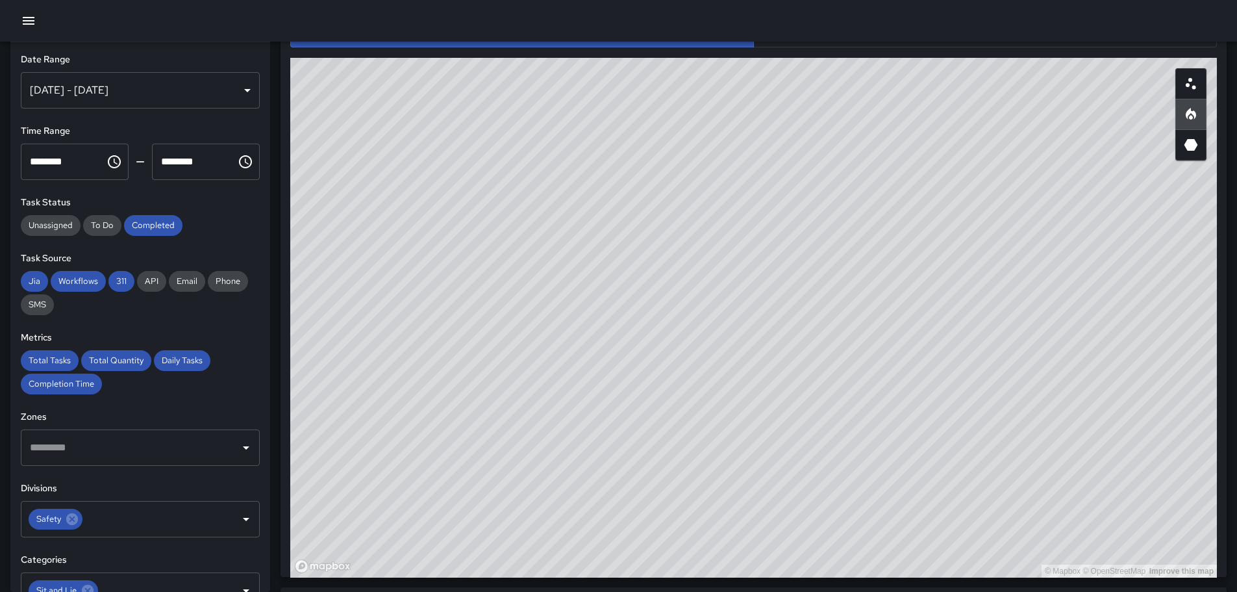
drag, startPoint x: 760, startPoint y: 417, endPoint x: 1122, endPoint y: 570, distance: 392.3
click at [1003, 591] on html "**********" at bounding box center [618, 230] width 1237 height 1835
drag, startPoint x: 1162, startPoint y: 539, endPoint x: 621, endPoint y: 151, distance: 666.5
click at [620, 150] on div "© Mapbox © OpenStreetMap Improve this map" at bounding box center [753, 318] width 927 height 520
drag, startPoint x: 677, startPoint y: 207, endPoint x: 913, endPoint y: 323, distance: 263.7
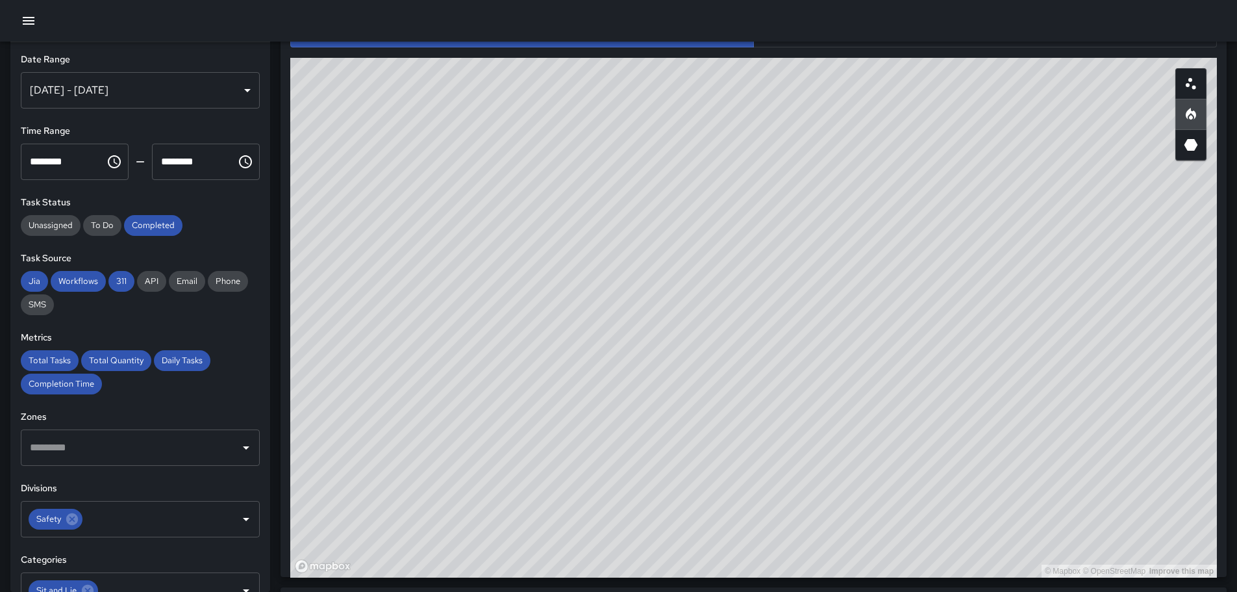
click at [847, 310] on div "© Mapbox © OpenStreetMap Improve this map" at bounding box center [753, 318] width 927 height 520
drag, startPoint x: 975, startPoint y: 300, endPoint x: 879, endPoint y: 222, distance: 123.2
click at [881, 223] on div "© Mapbox © OpenStreetMap Improve this map" at bounding box center [753, 318] width 927 height 520
drag, startPoint x: 927, startPoint y: 214, endPoint x: 920, endPoint y: 287, distance: 73.2
click at [918, 299] on div "© Mapbox © OpenStreetMap Improve this map" at bounding box center [753, 318] width 927 height 520
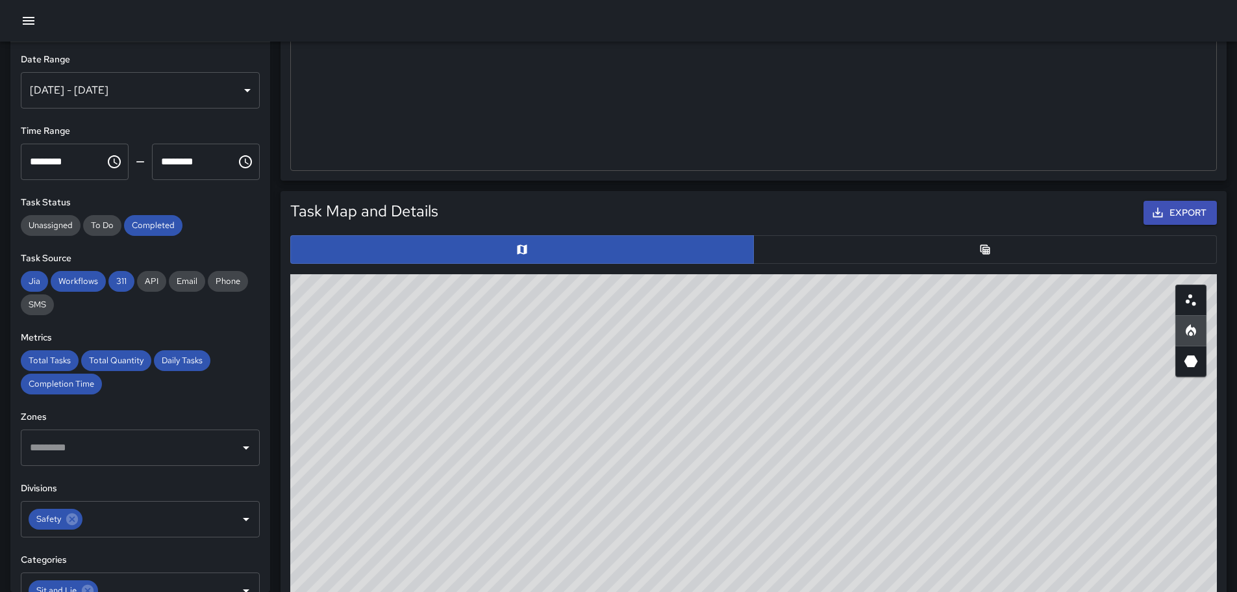
scroll to position [460, 0]
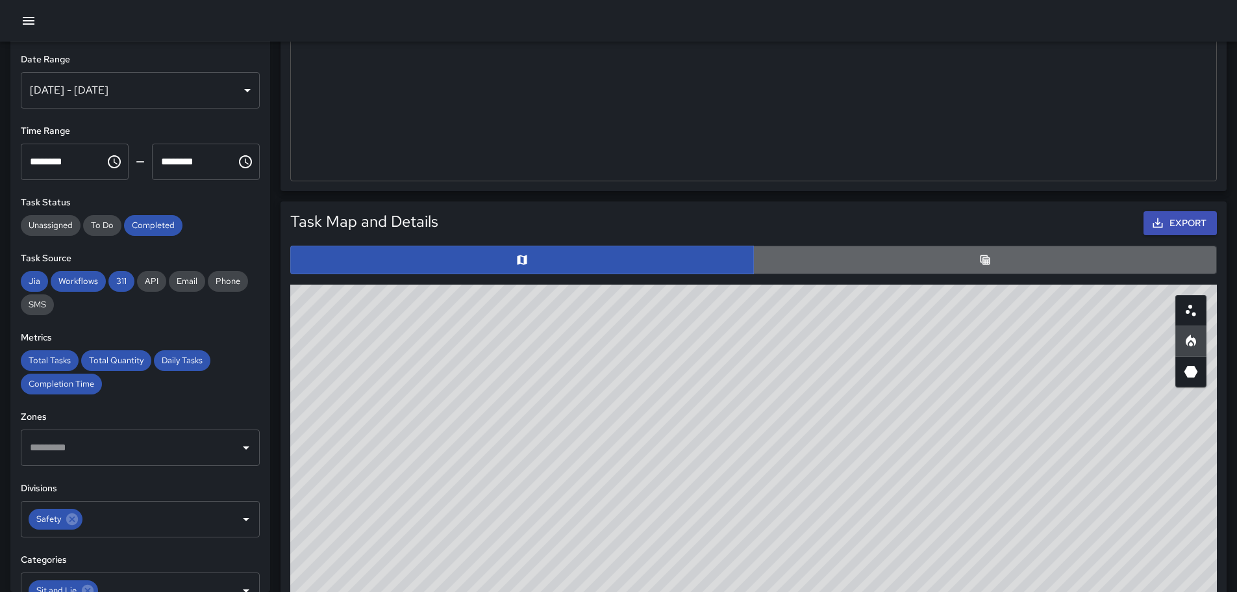
click at [969, 262] on button "button" at bounding box center [985, 259] width 464 height 29
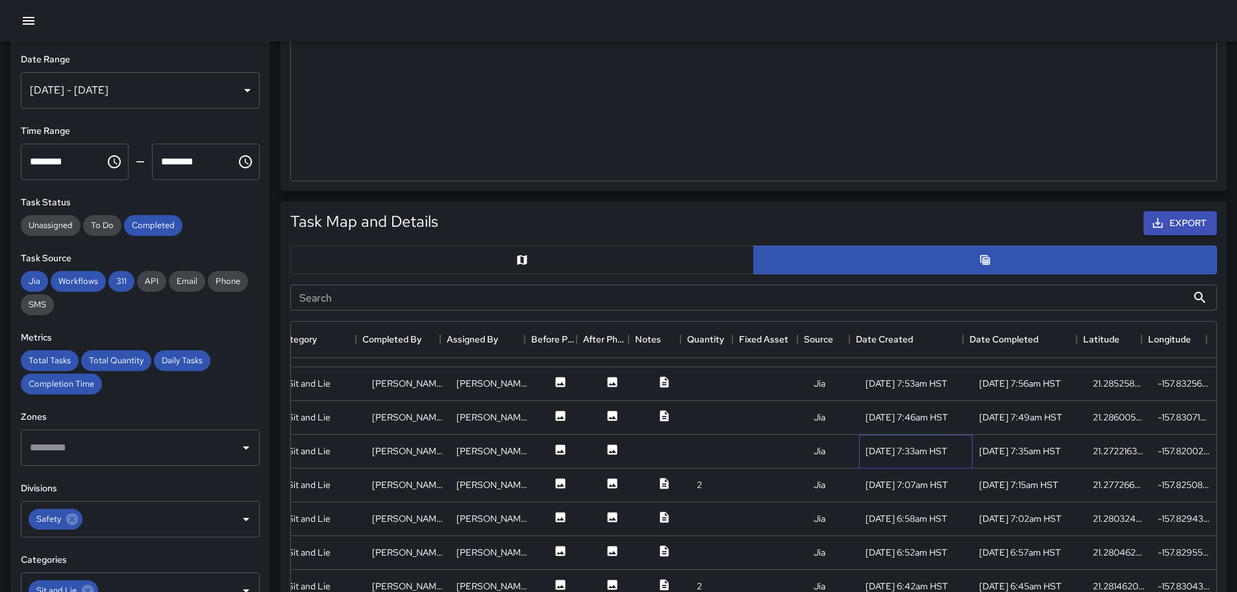
drag, startPoint x: 958, startPoint y: 445, endPoint x: 946, endPoint y: 420, distance: 27.9
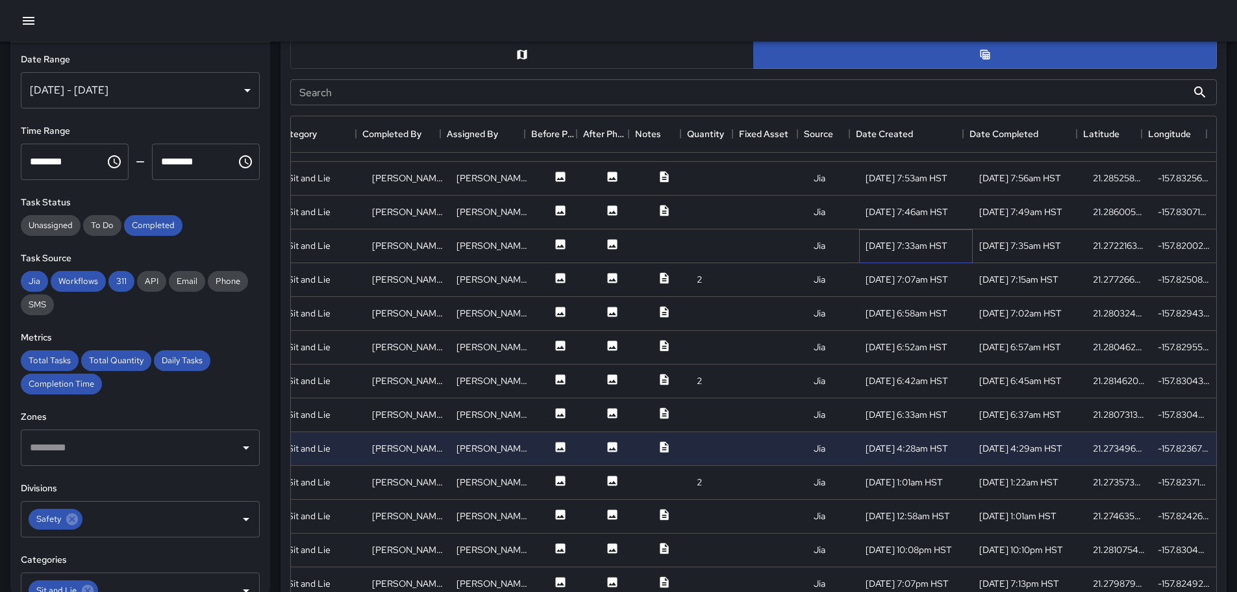
scroll to position [672, 0]
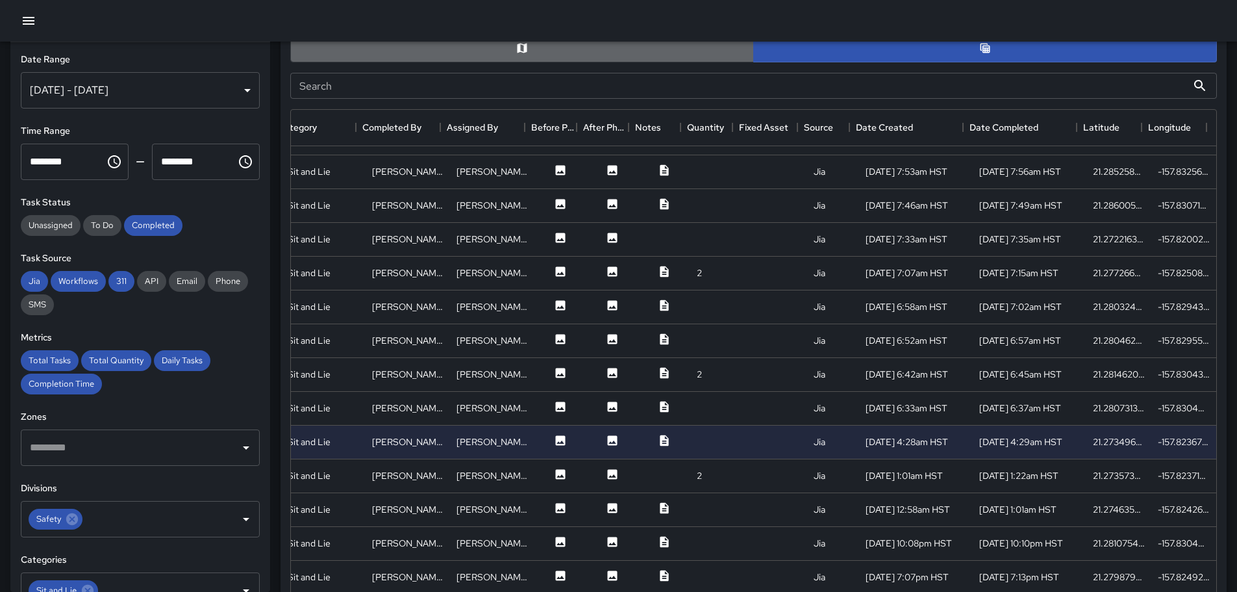
click at [657, 44] on button "button" at bounding box center [522, 48] width 464 height 29
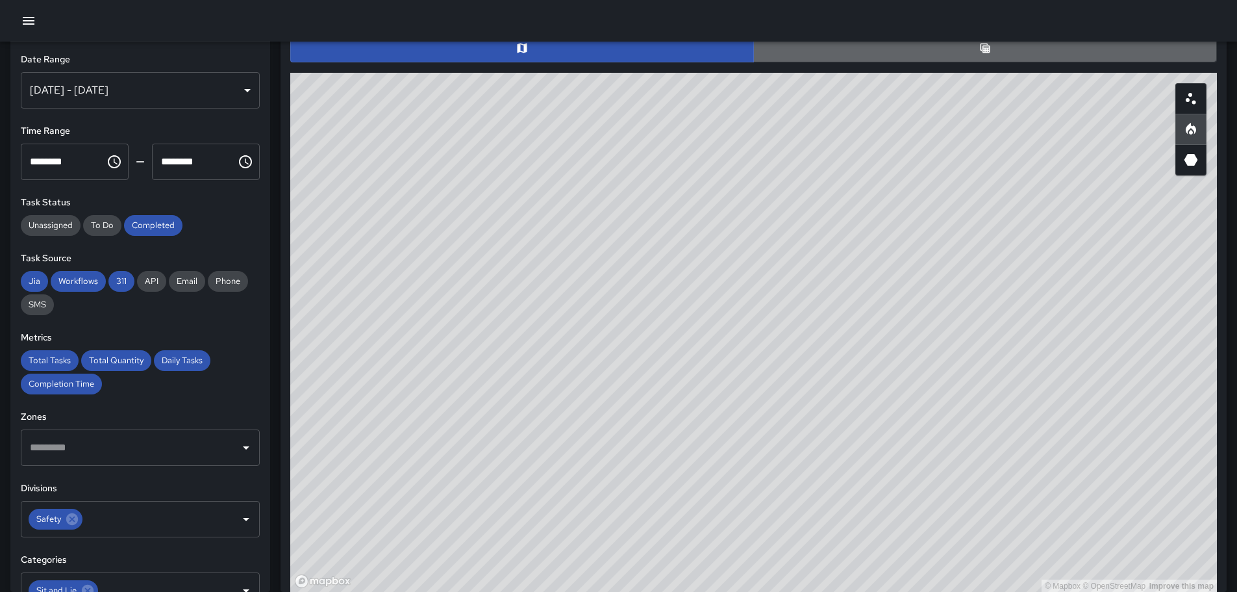
click at [1000, 59] on button "button" at bounding box center [985, 48] width 464 height 29
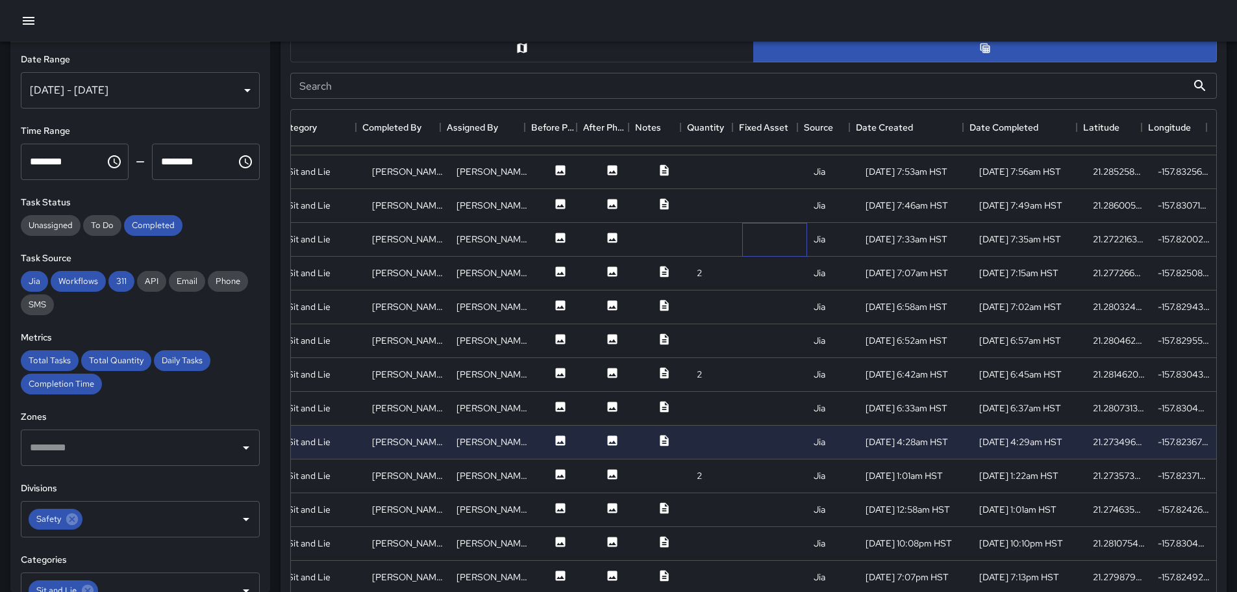
click at [783, 247] on div at bounding box center [774, 240] width 65 height 34
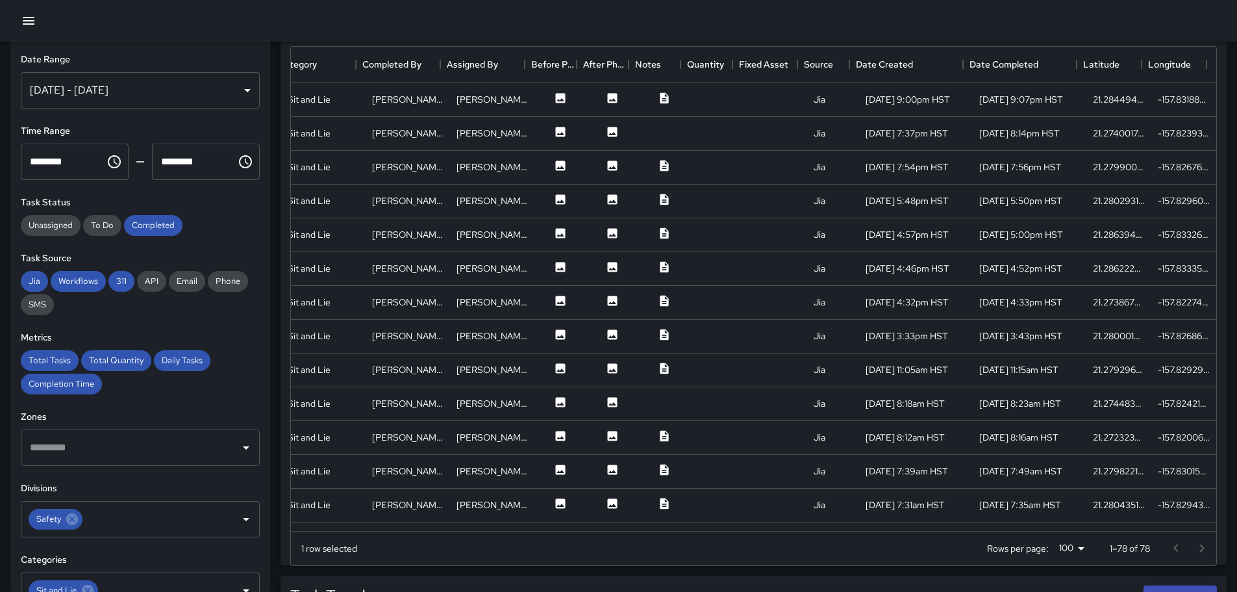
scroll to position [737, 0]
click at [649, 127] on div at bounding box center [664, 132] width 52 height 34
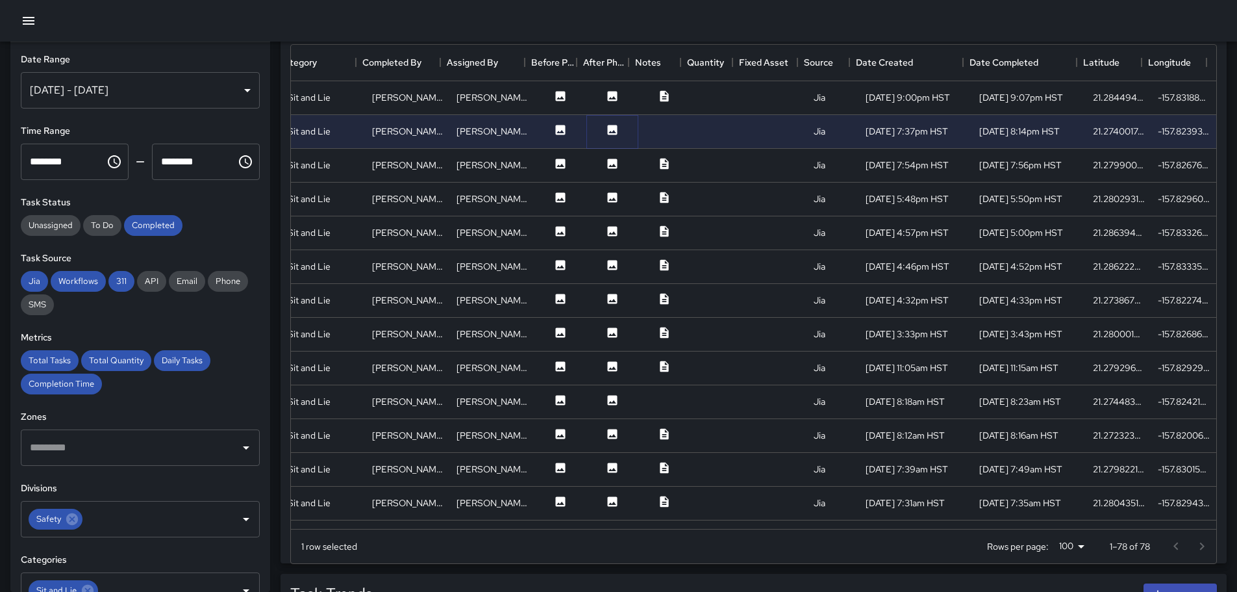
click at [608, 127] on icon at bounding box center [613, 130] width 10 height 10
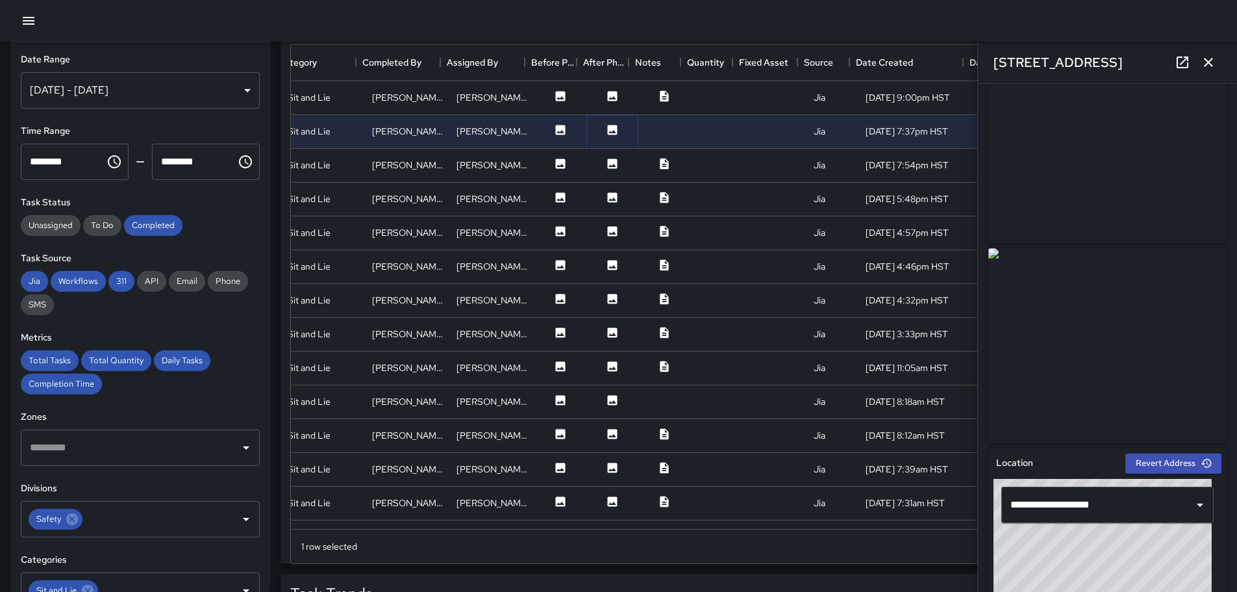
scroll to position [0, 0]
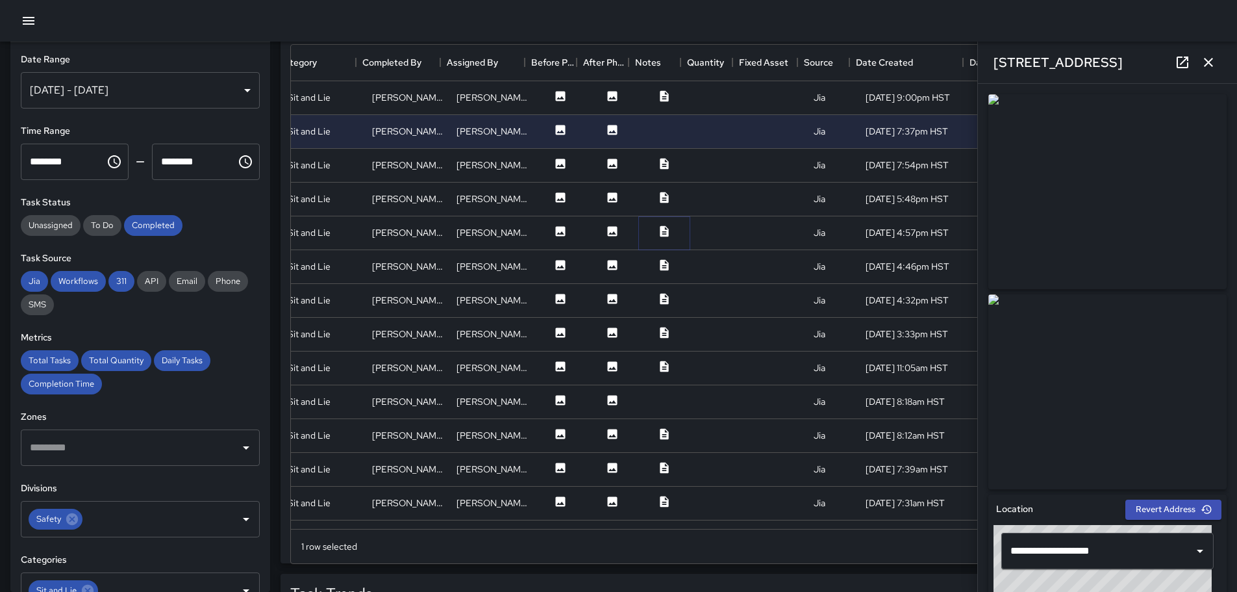
click at [660, 227] on icon at bounding box center [664, 230] width 8 height 11
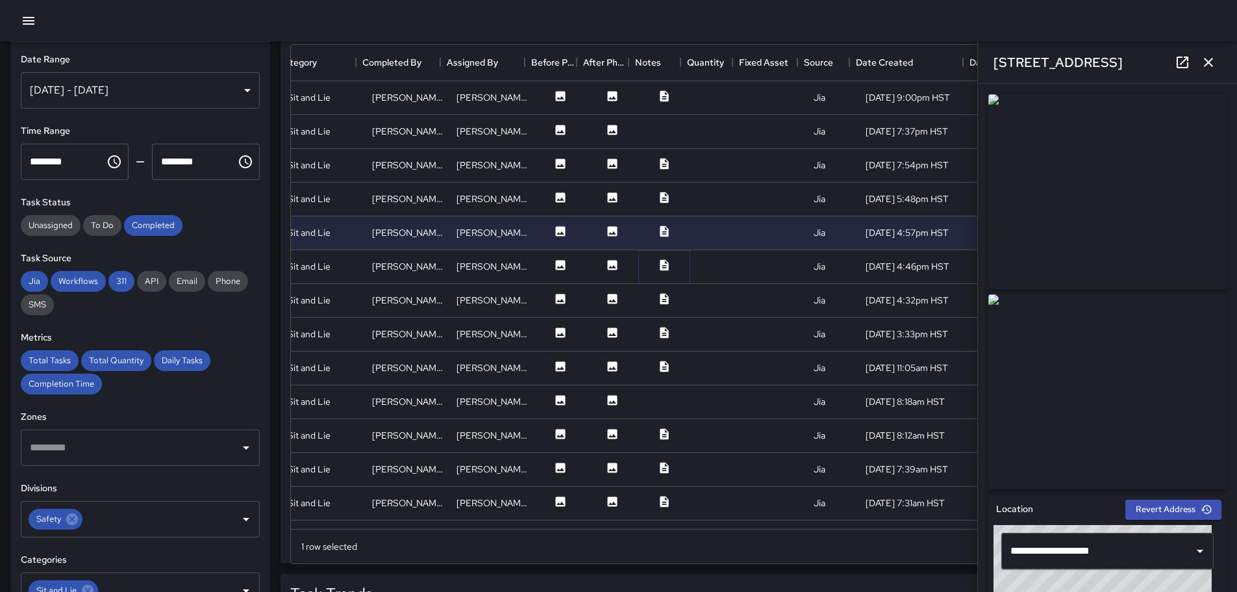
click at [658, 262] on icon at bounding box center [664, 264] width 13 height 13
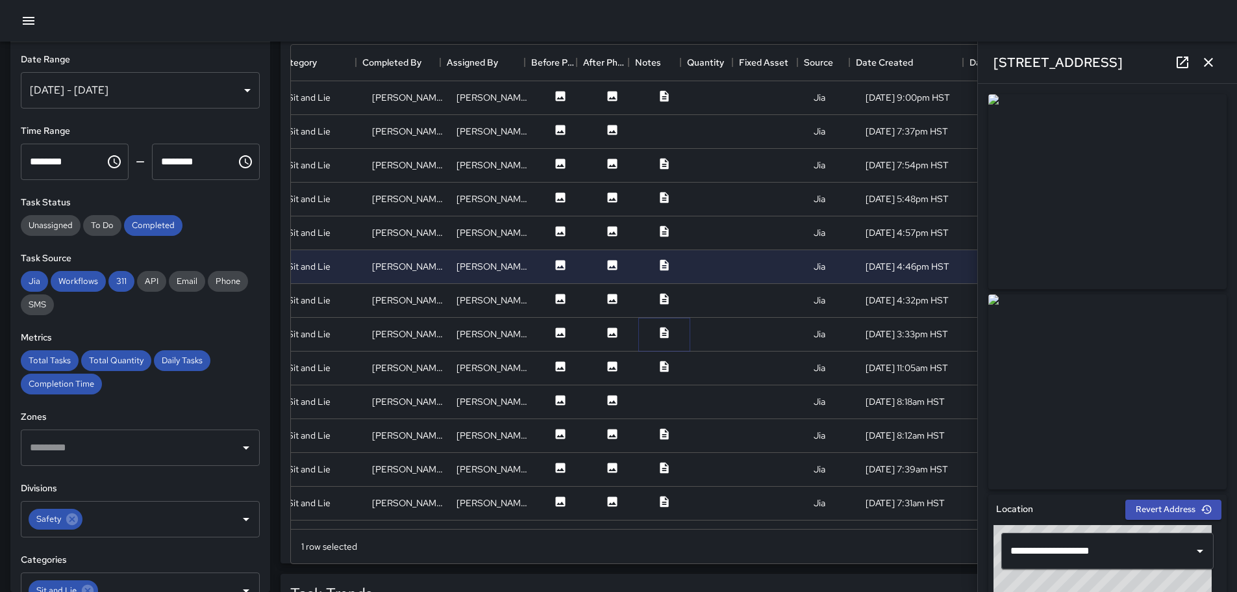
click at [660, 333] on icon at bounding box center [664, 332] width 8 height 11
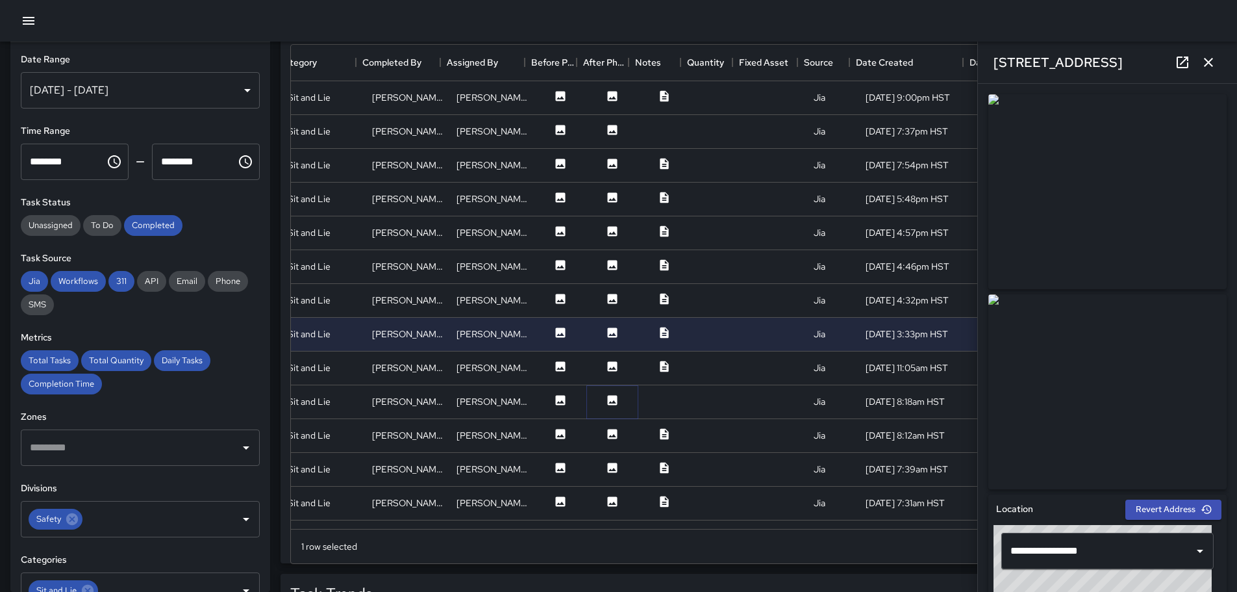
click at [606, 401] on icon at bounding box center [612, 400] width 13 height 13
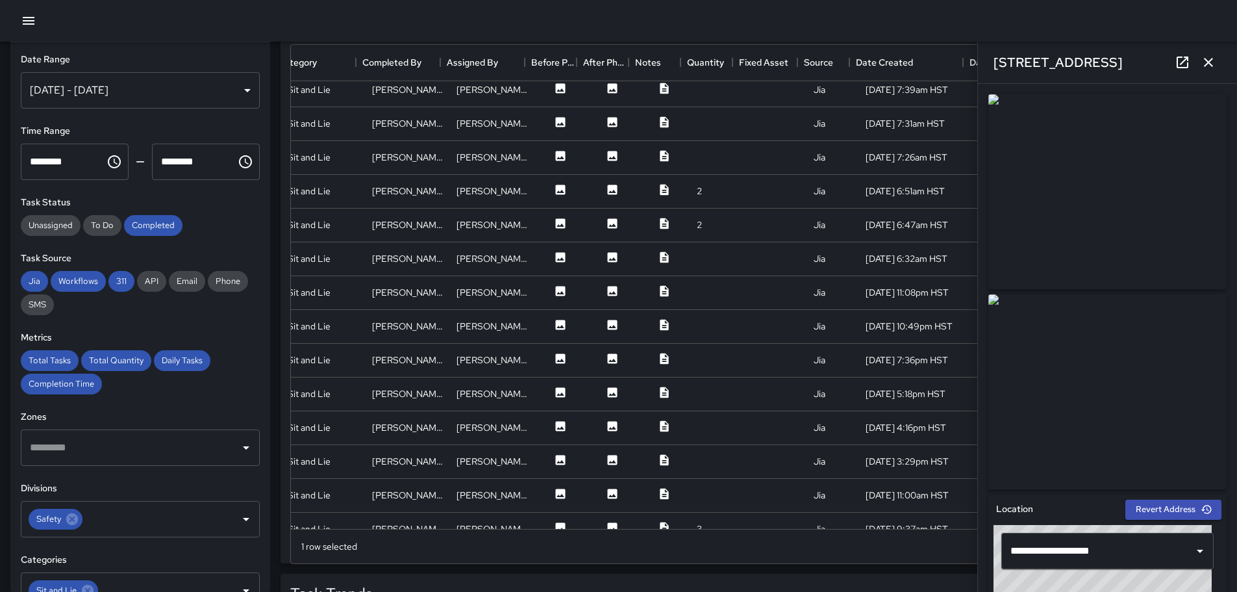
scroll to position [390, 237]
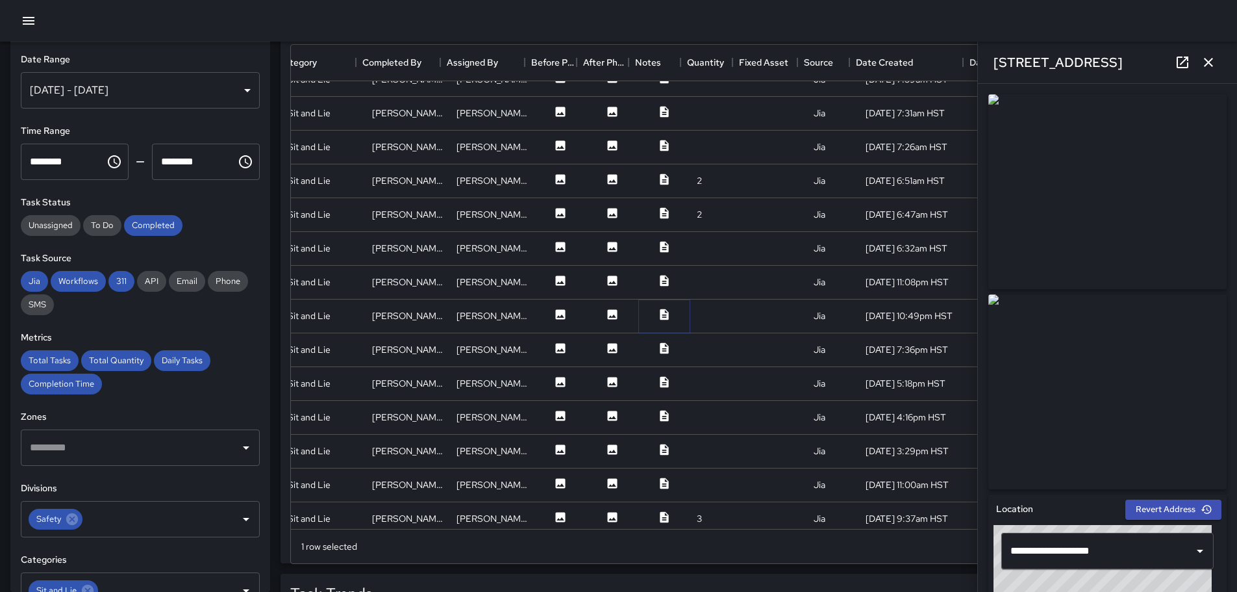
click at [663, 320] on button at bounding box center [664, 316] width 39 height 16
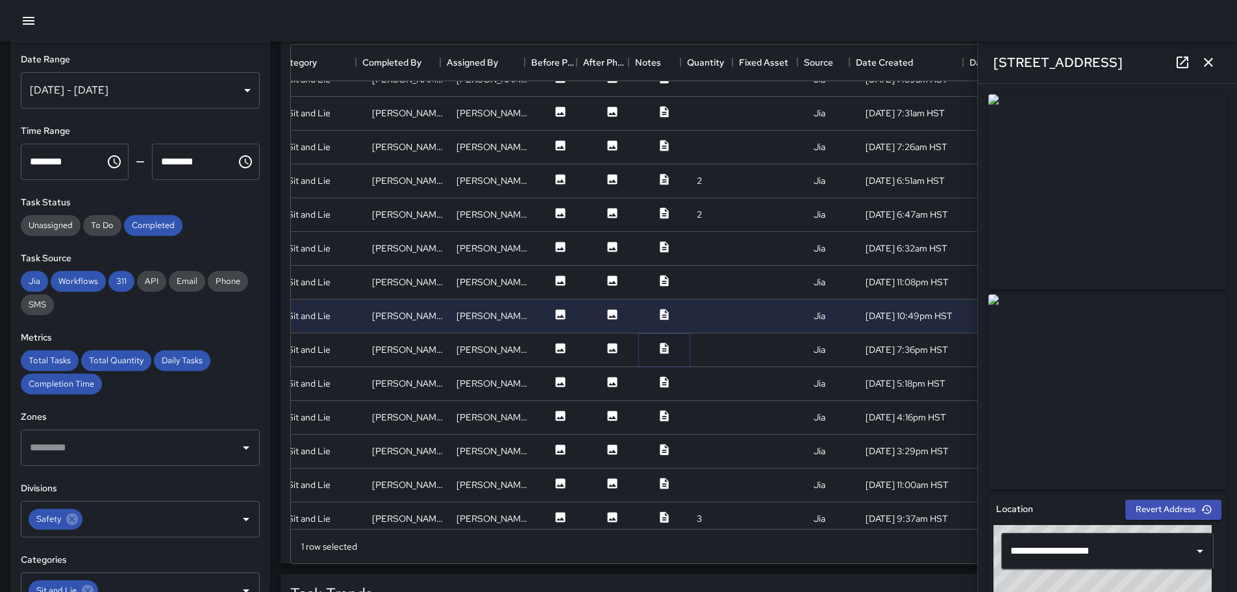
click at [662, 344] on button at bounding box center [664, 350] width 39 height 16
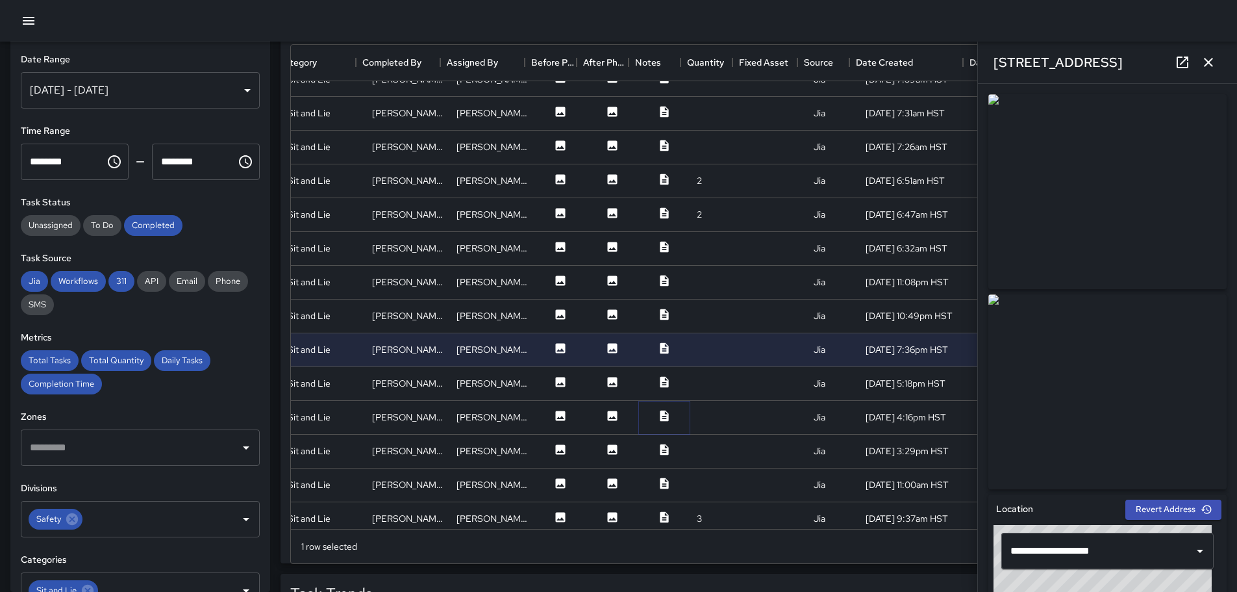
click at [660, 411] on icon at bounding box center [664, 415] width 8 height 11
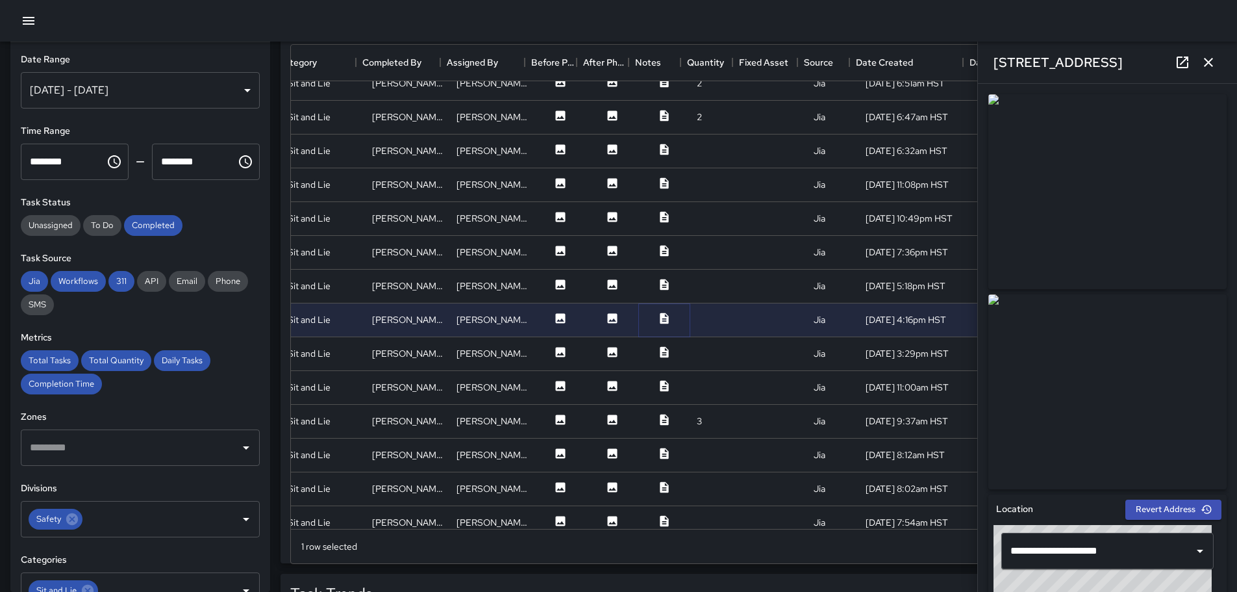
scroll to position [520, 237]
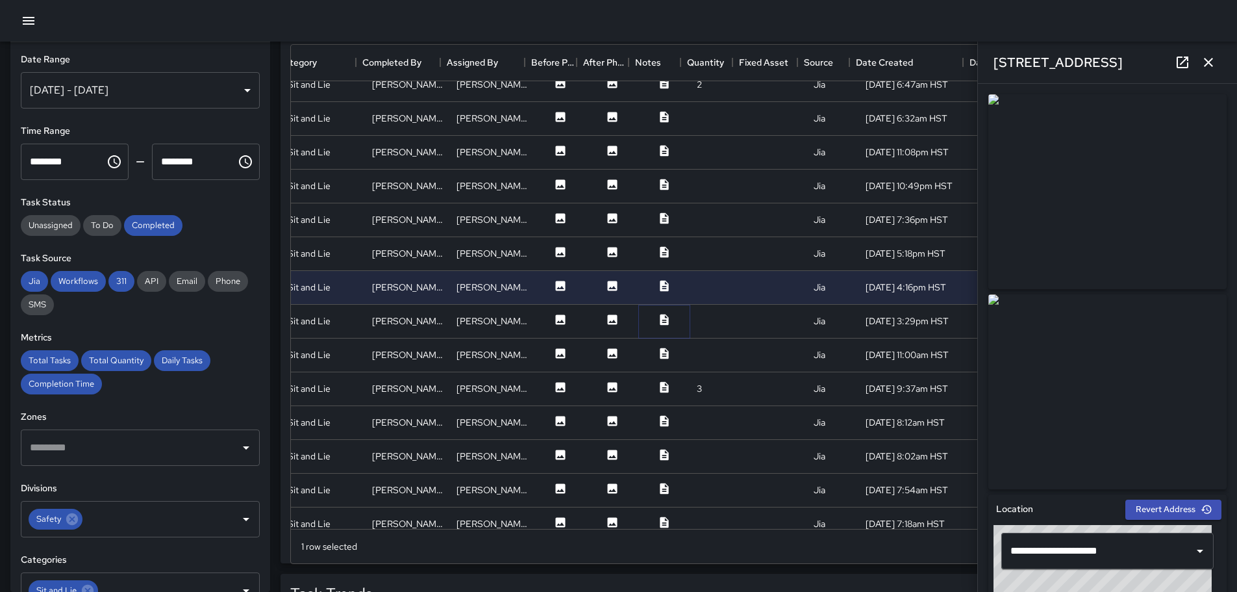
click at [660, 318] on icon at bounding box center [664, 319] width 8 height 11
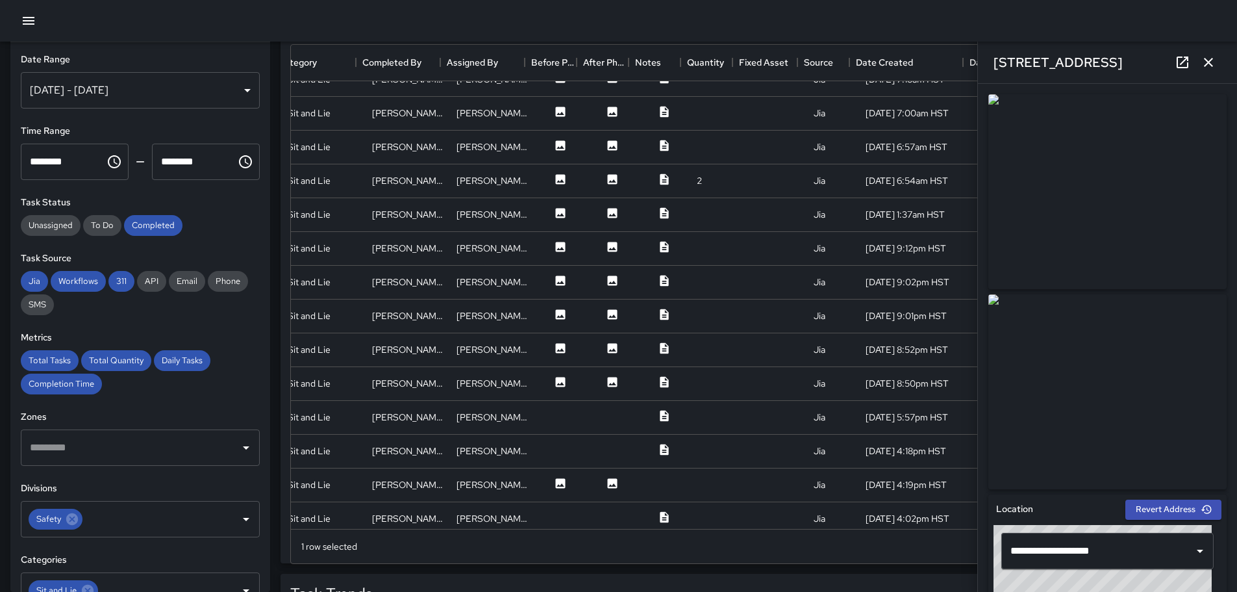
scroll to position [1005, 237]
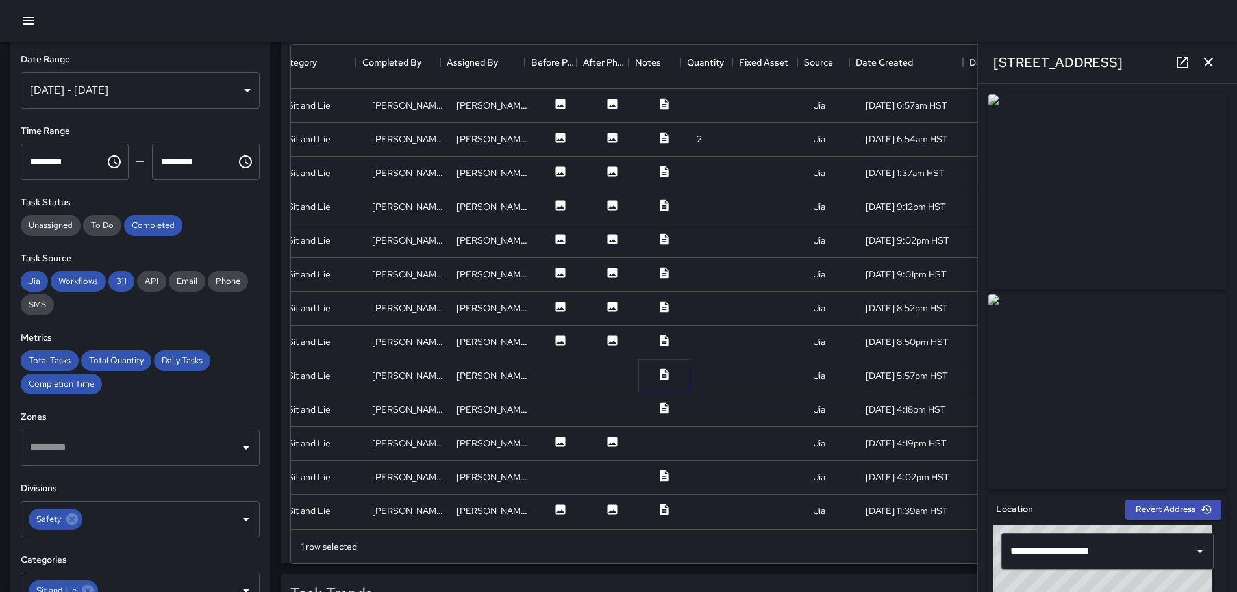
click at [658, 374] on icon at bounding box center [664, 374] width 13 height 13
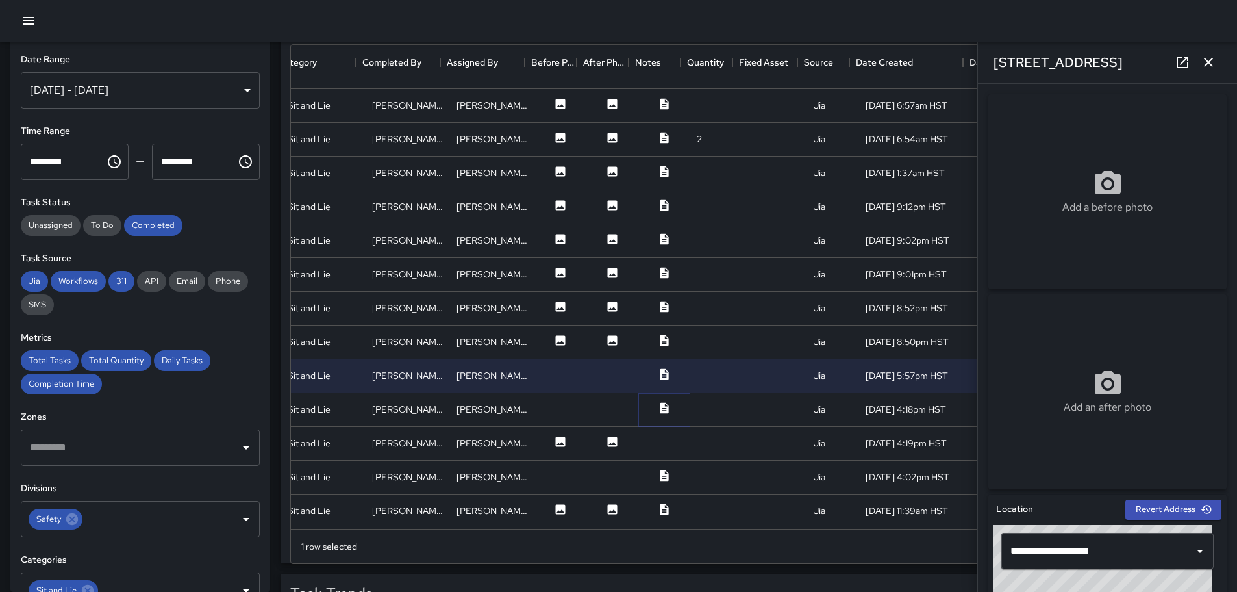
click at [658, 408] on icon at bounding box center [664, 407] width 13 height 13
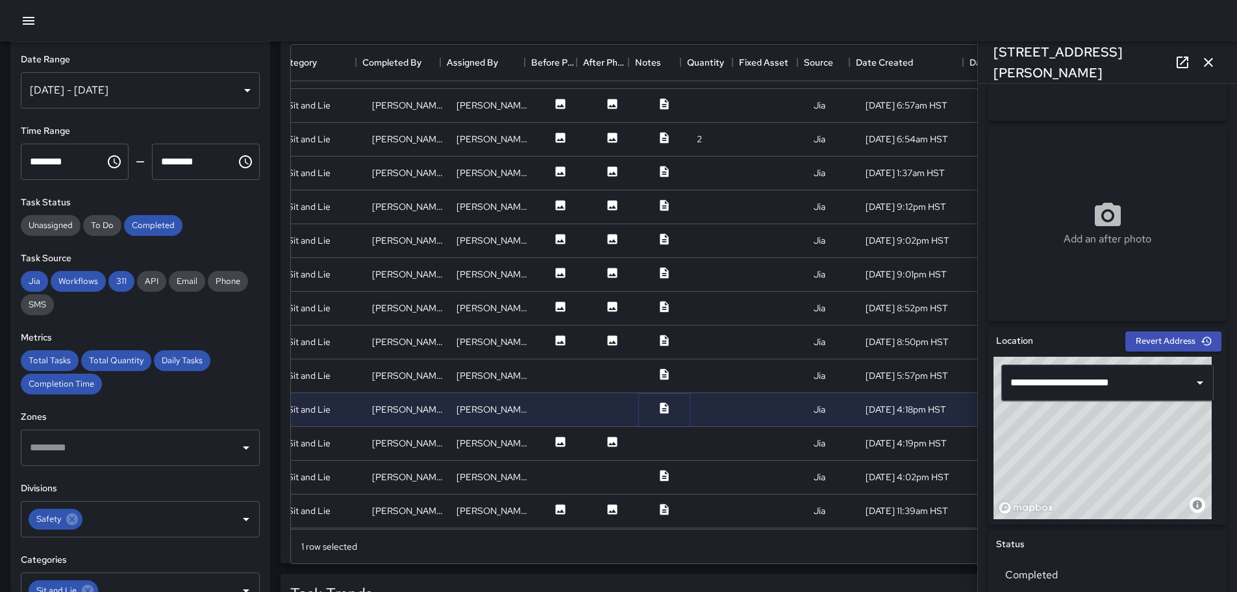
scroll to position [0, 0]
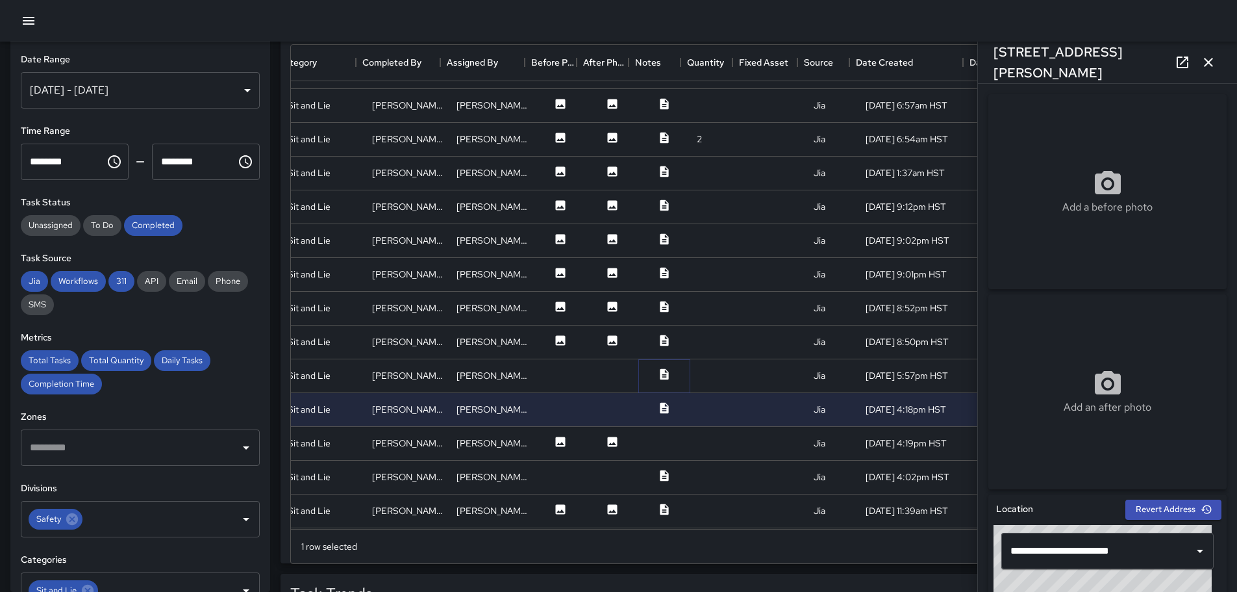
click at [658, 368] on icon at bounding box center [664, 374] width 13 height 13
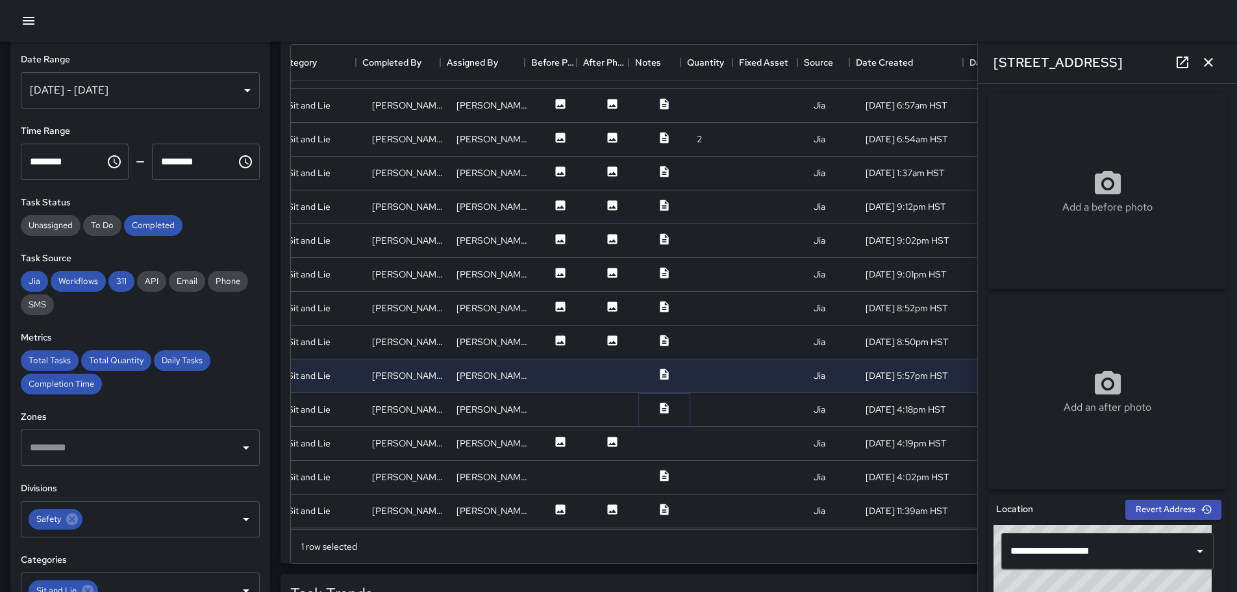
click at [660, 404] on icon at bounding box center [664, 407] width 8 height 11
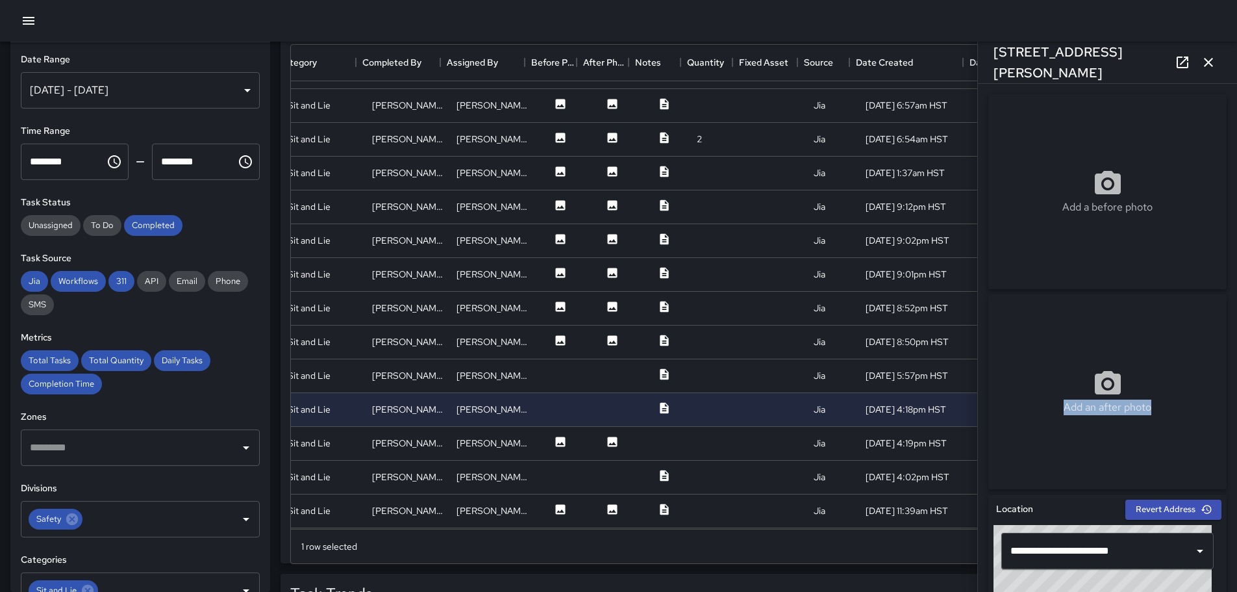
drag, startPoint x: 1227, startPoint y: 242, endPoint x: 1225, endPoint y: 427, distance: 185.7
click at [1221, 443] on div "**********" at bounding box center [1107, 338] width 259 height 508
click at [660, 168] on icon at bounding box center [664, 171] width 13 height 13
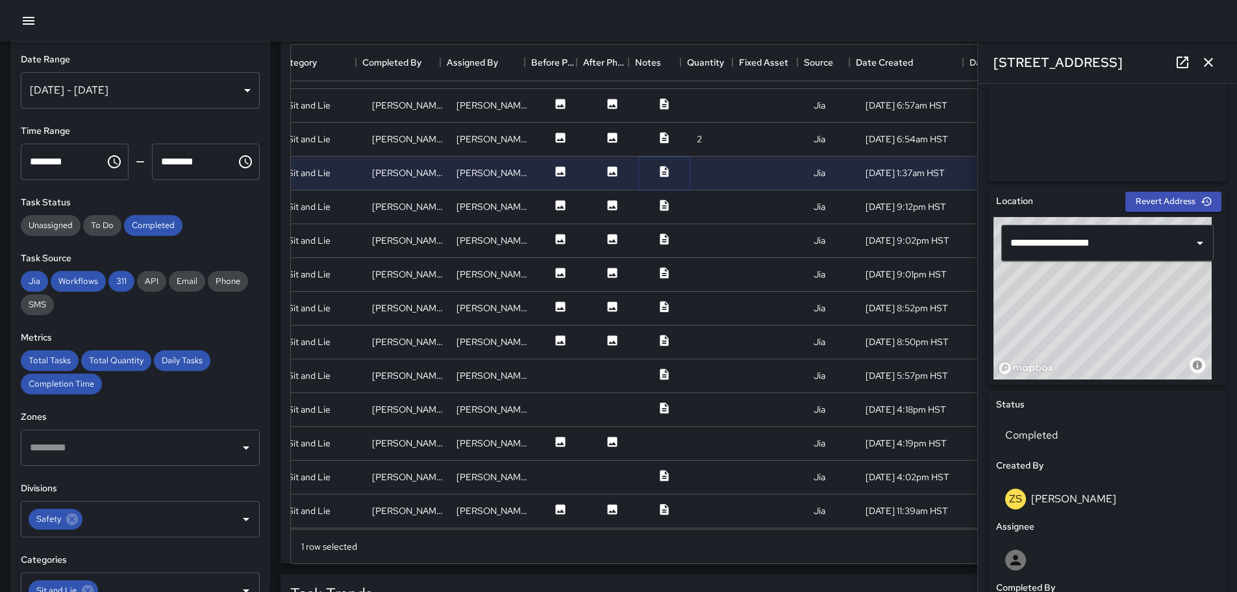
scroll to position [325, 0]
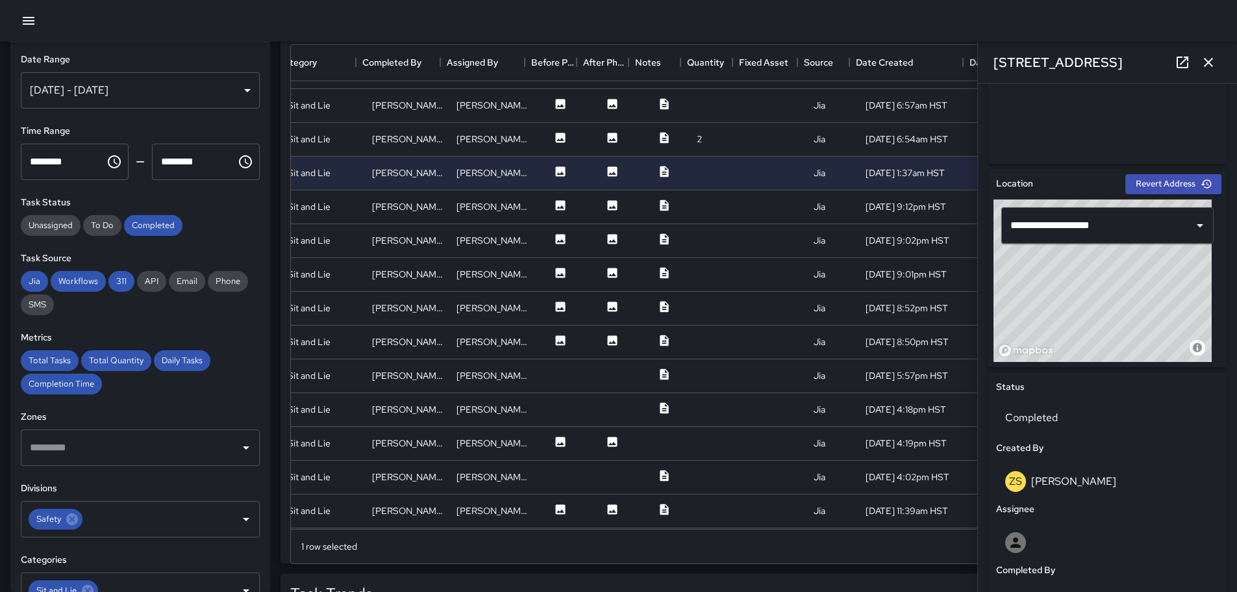
click at [1079, 294] on div "© Mapbox © OpenStreetMap Improve this map" at bounding box center [1103, 280] width 218 height 162
click at [1192, 225] on icon "Open" at bounding box center [1200, 226] width 16 height 16
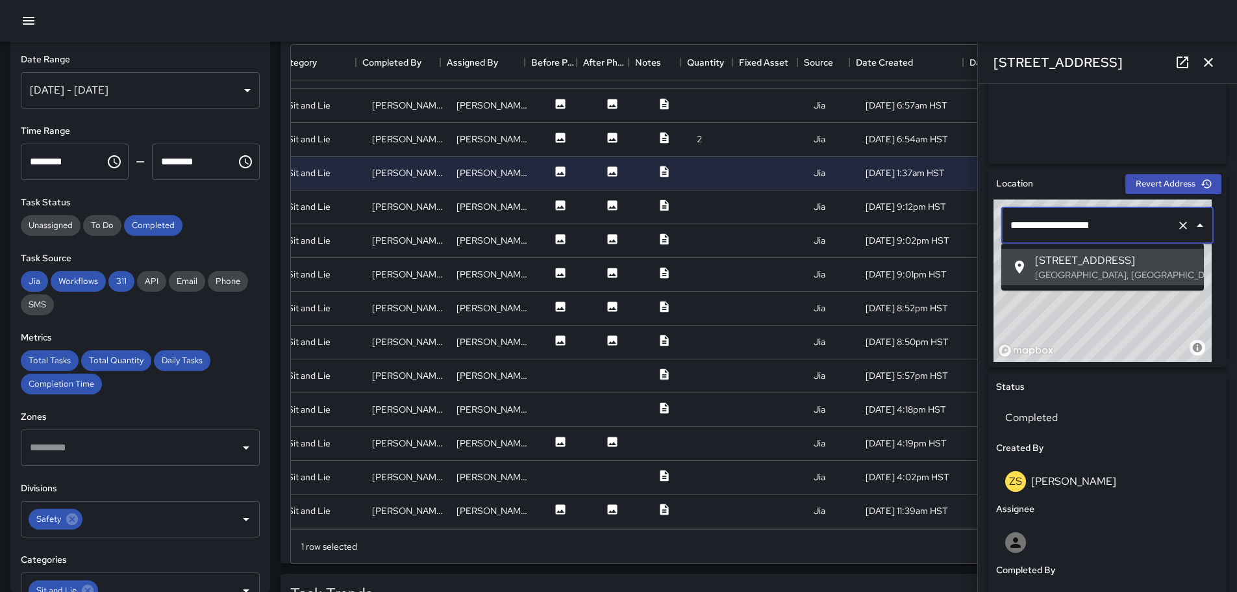
click at [1122, 260] on span "[STREET_ADDRESS]" at bounding box center [1114, 261] width 158 height 16
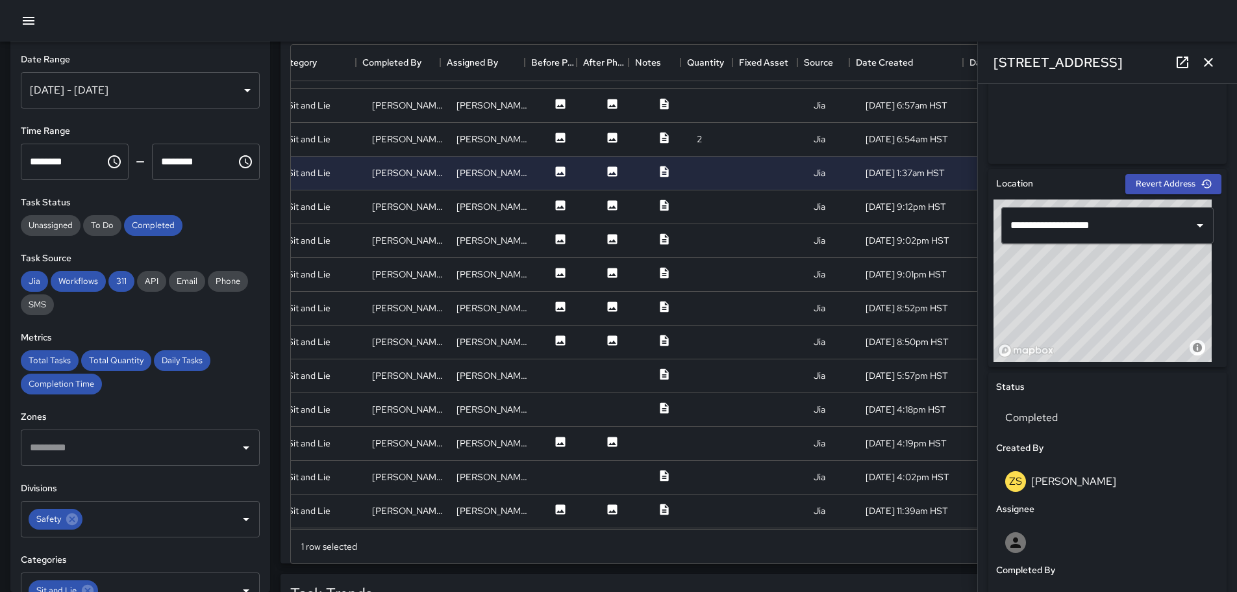
click at [1165, 311] on div "© Mapbox © OpenStreetMap Improve this map" at bounding box center [1103, 280] width 218 height 162
click at [1187, 261] on div "© Mapbox © OpenStreetMap Improve this map" at bounding box center [1103, 280] width 218 height 162
drag, startPoint x: 1123, startPoint y: 301, endPoint x: 1148, endPoint y: 263, distance: 45.0
click at [1148, 263] on div "© Mapbox © OpenStreetMap Improve this map" at bounding box center [1103, 280] width 218 height 162
type input "**********"
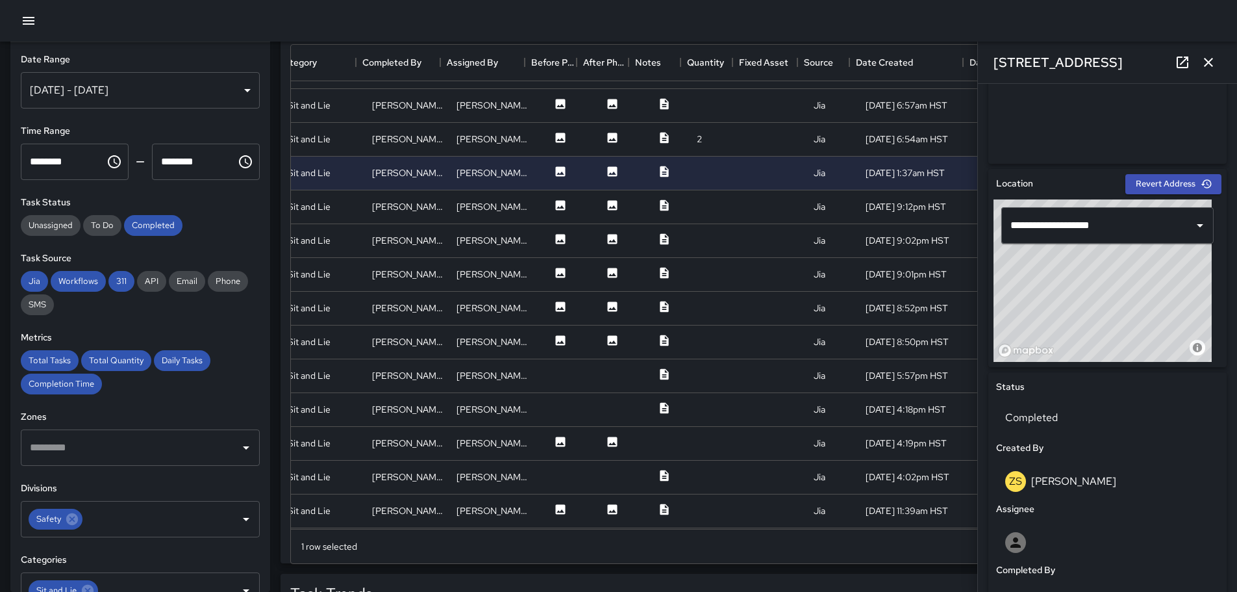
drag, startPoint x: 1150, startPoint y: 258, endPoint x: 1157, endPoint y: 250, distance: 10.7
click at [1157, 250] on div "**********" at bounding box center [1108, 280] width 228 height 162
click at [1192, 222] on icon "Open" at bounding box center [1200, 226] width 16 height 16
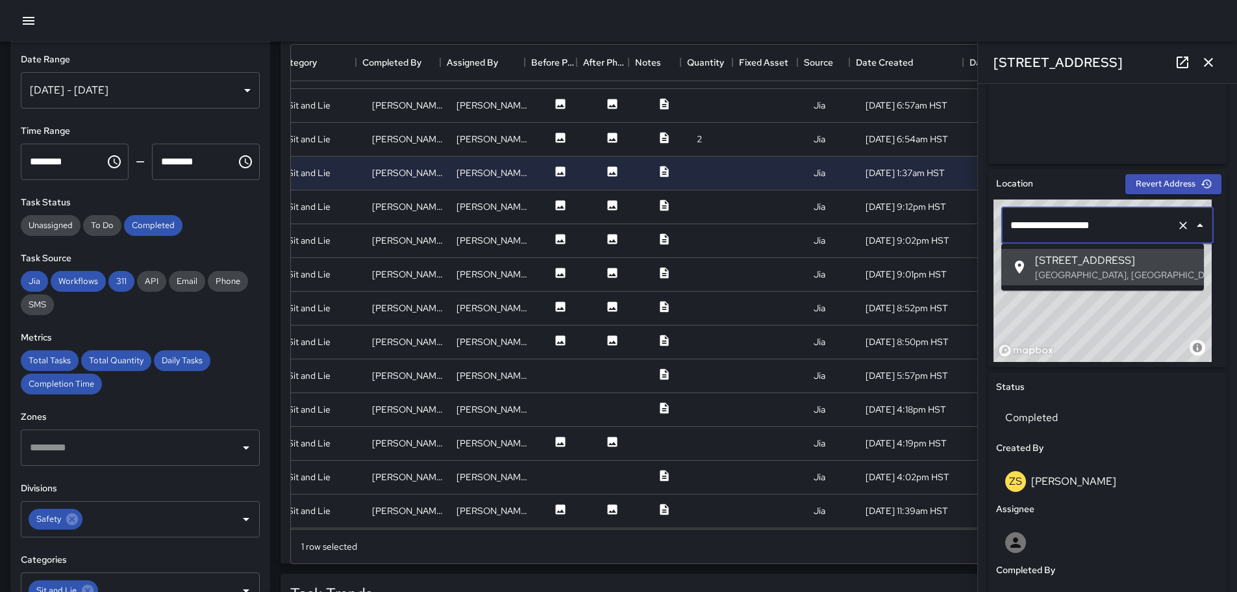
click at [1082, 264] on span "[STREET_ADDRESS]" at bounding box center [1114, 261] width 158 height 16
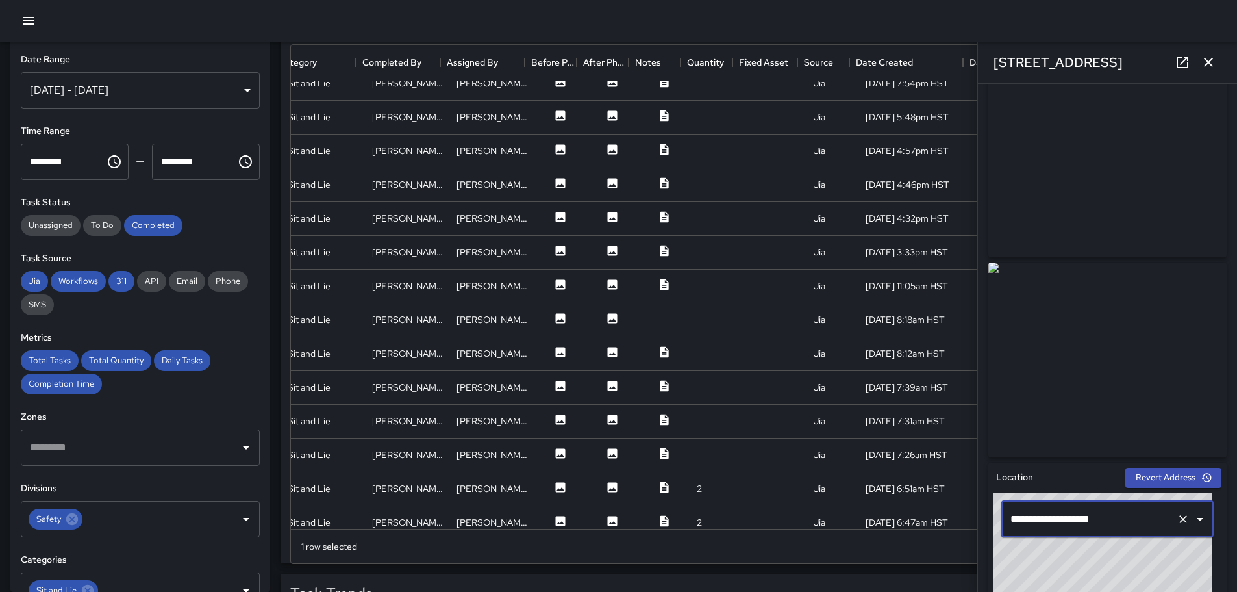
scroll to position [0, 237]
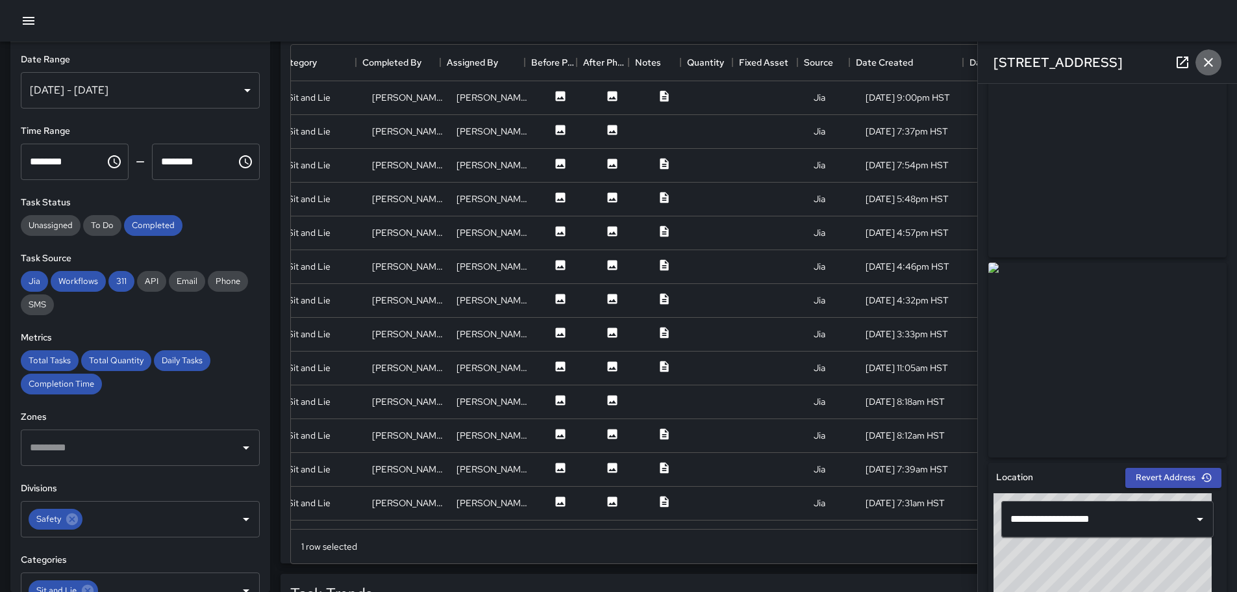
click at [1207, 64] on icon "button" at bounding box center [1208, 62] width 9 height 9
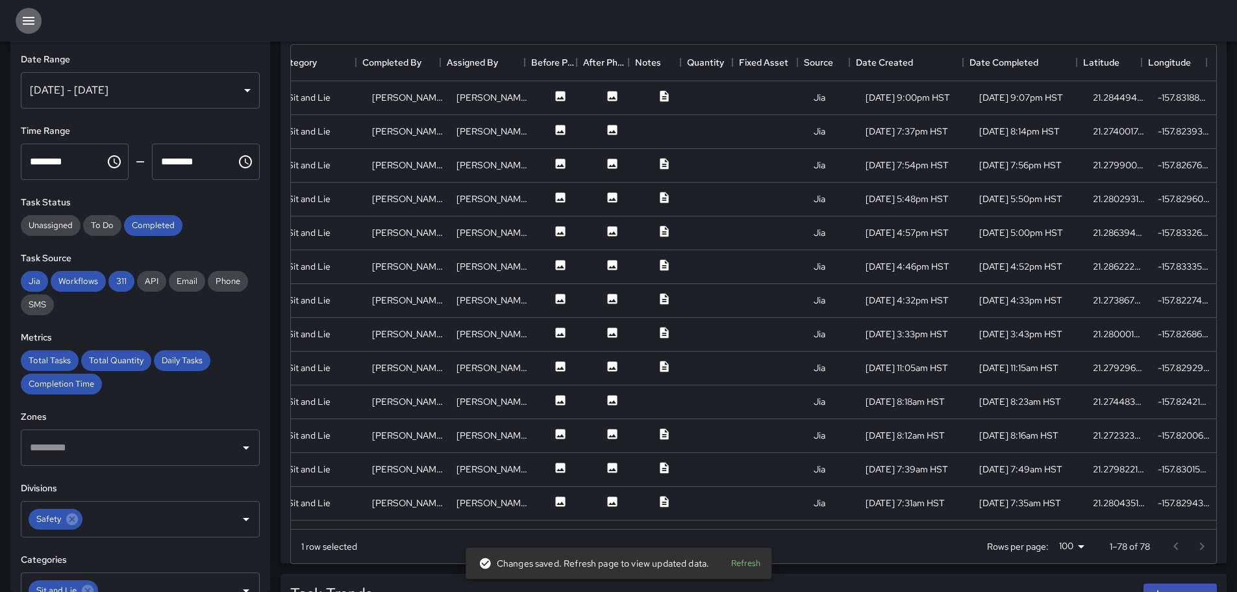
click at [31, 22] on icon "button" at bounding box center [29, 21] width 16 height 16
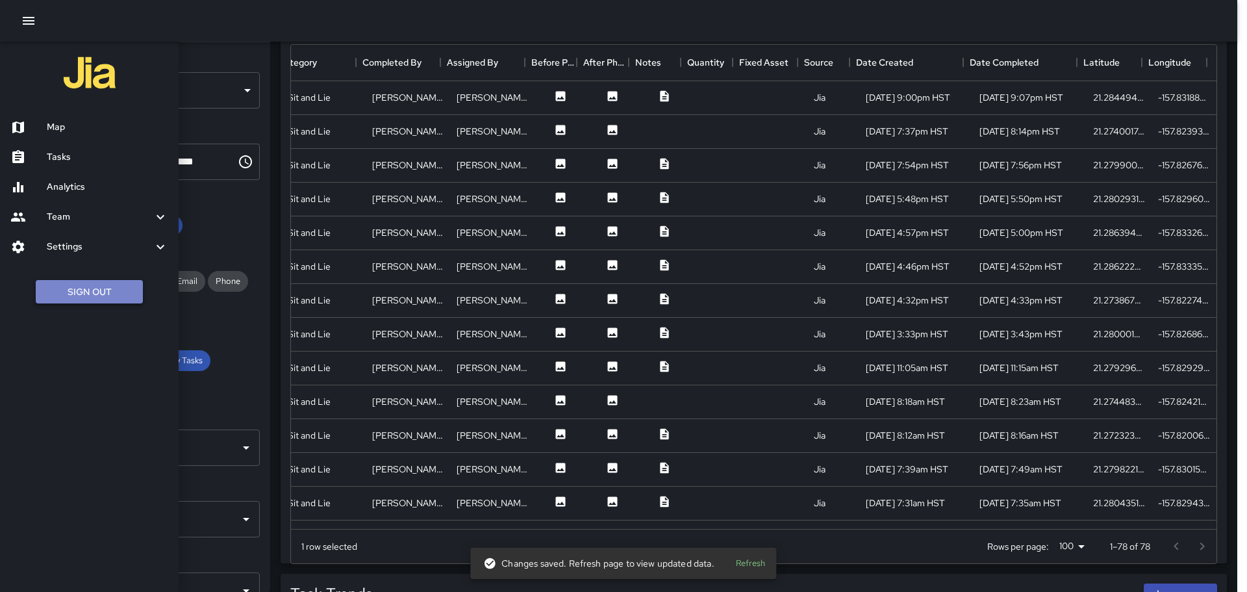
click at [92, 287] on button "Sign Out" at bounding box center [89, 292] width 107 height 24
